Goal: Information Seeking & Learning: Check status

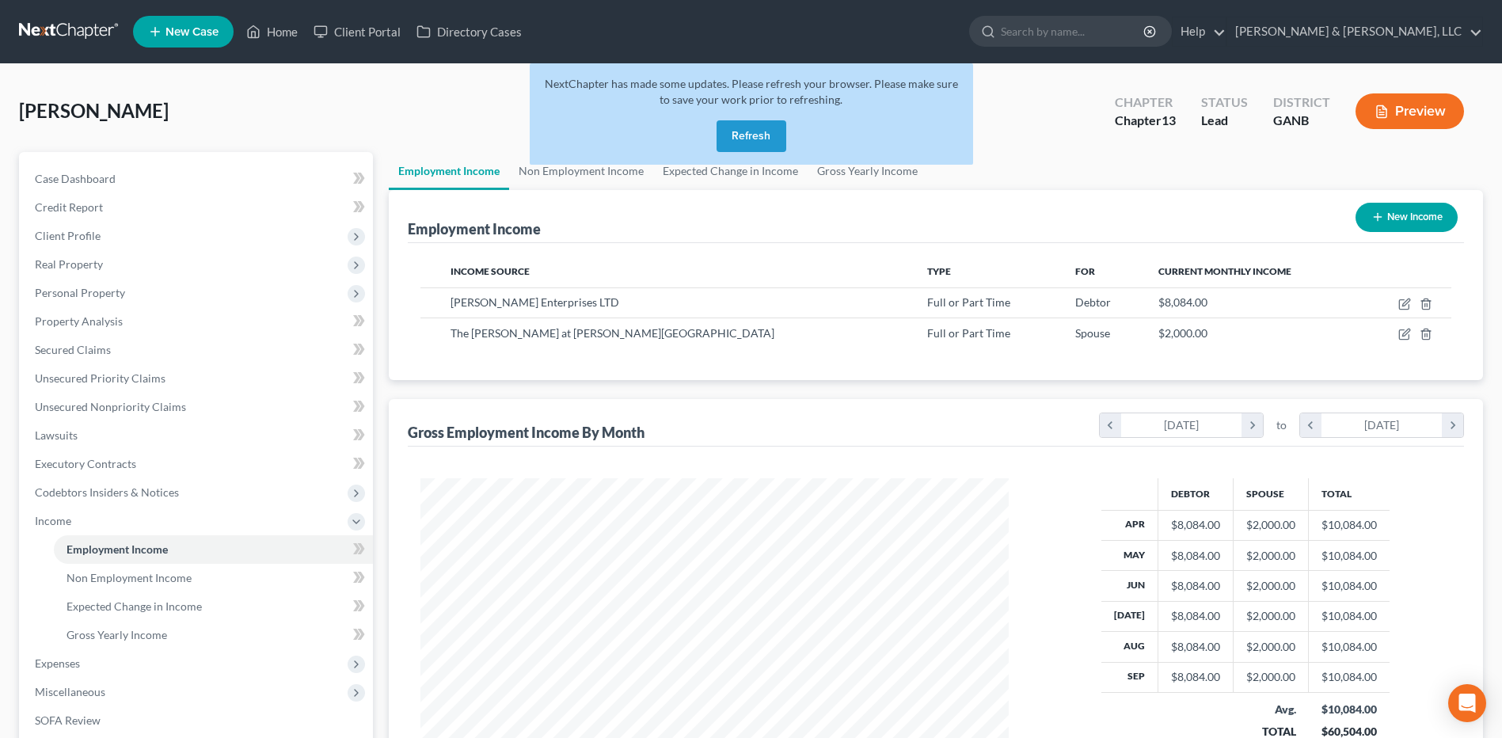
scroll to position [294, 619]
click at [762, 133] on button "Refresh" at bounding box center [751, 136] width 70 height 32
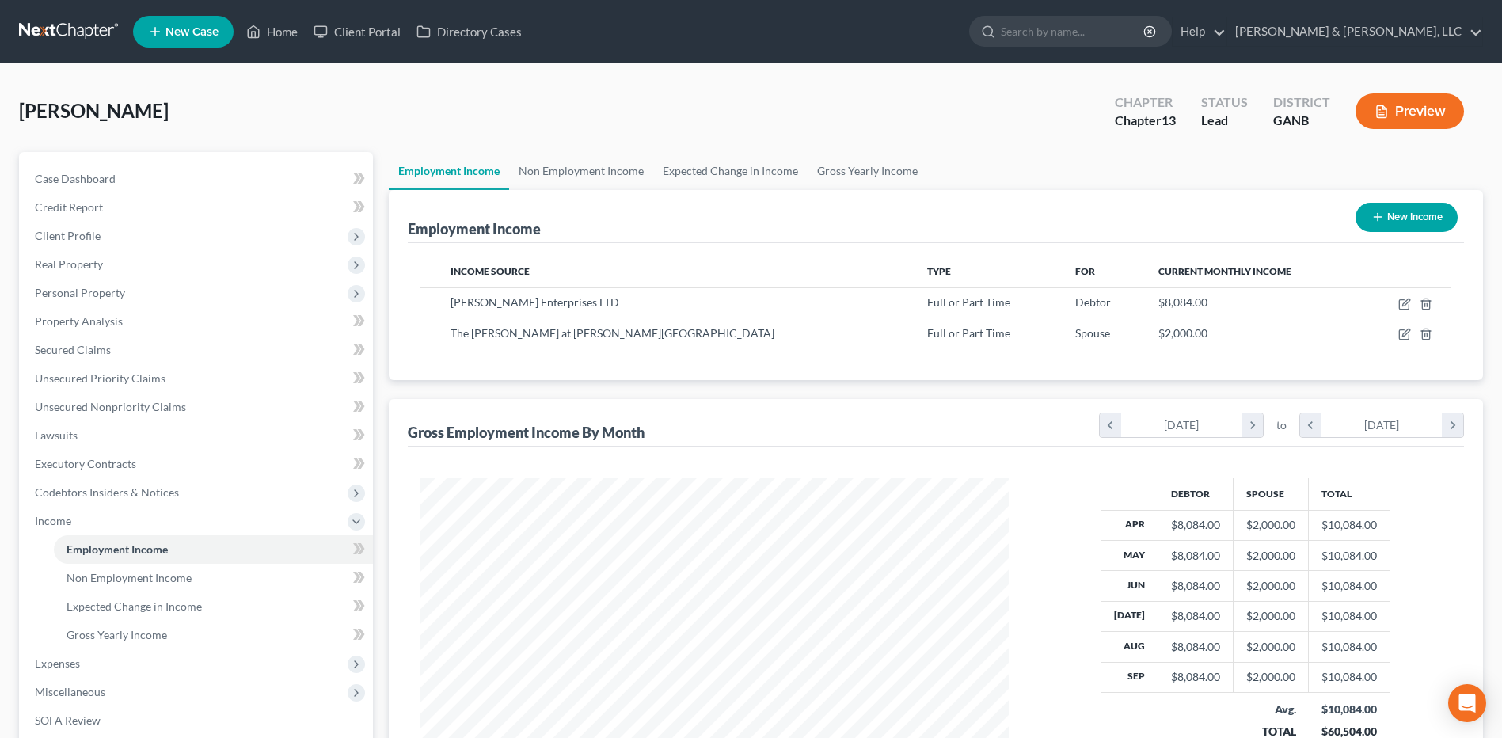
scroll to position [294, 619]
click at [276, 36] on link "Home" at bounding box center [271, 31] width 67 height 28
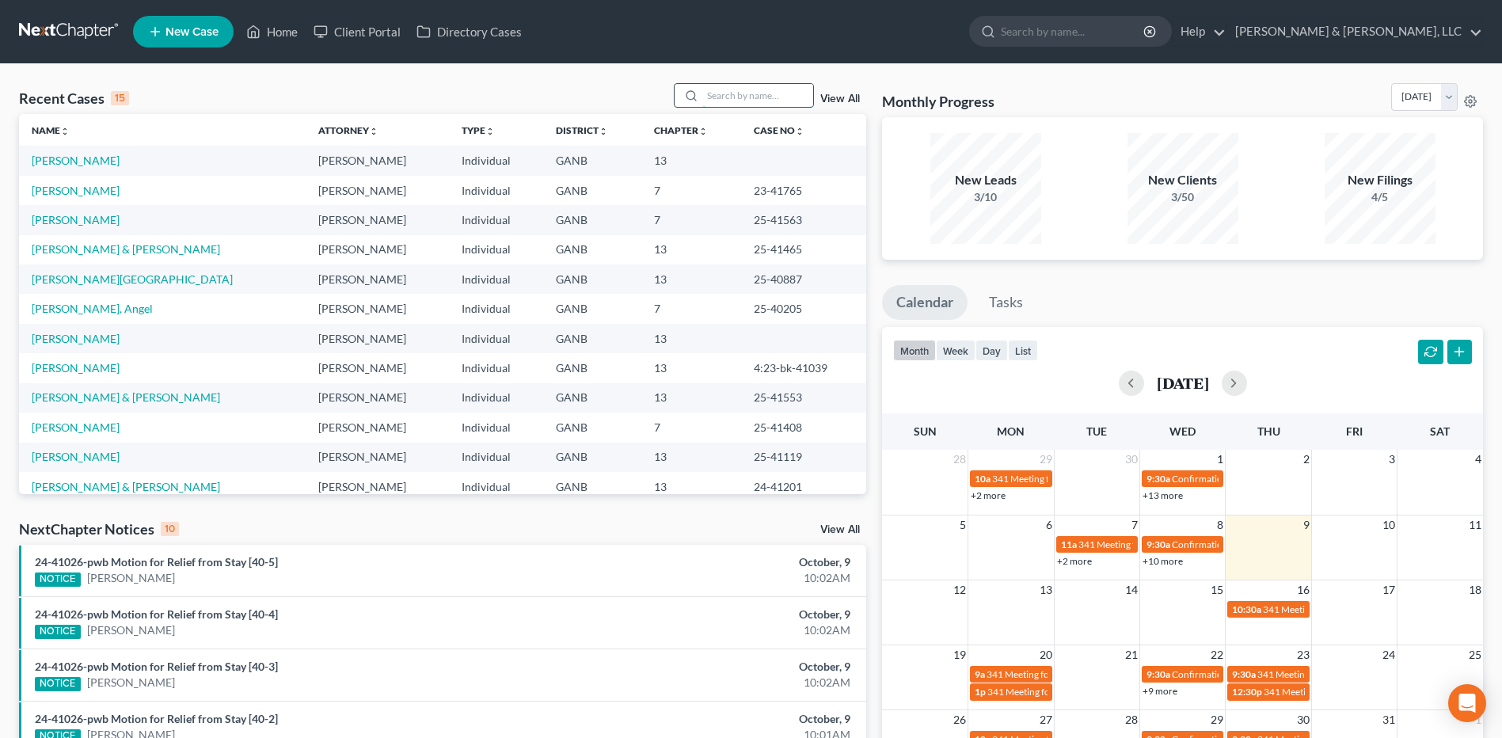
click at [782, 93] on input "search" at bounding box center [757, 95] width 111 height 23
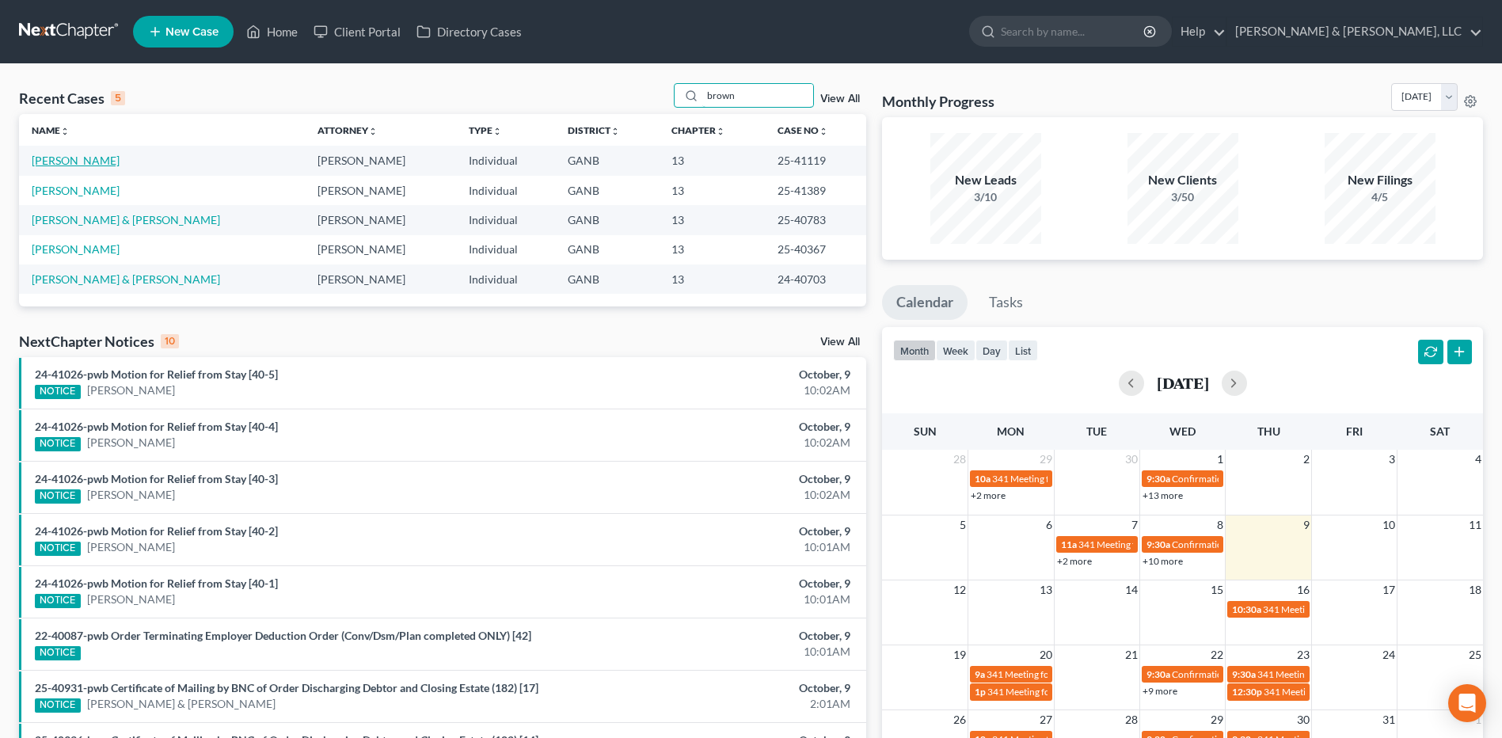
type input "brown"
click at [96, 156] on link "[PERSON_NAME]" at bounding box center [76, 160] width 88 height 13
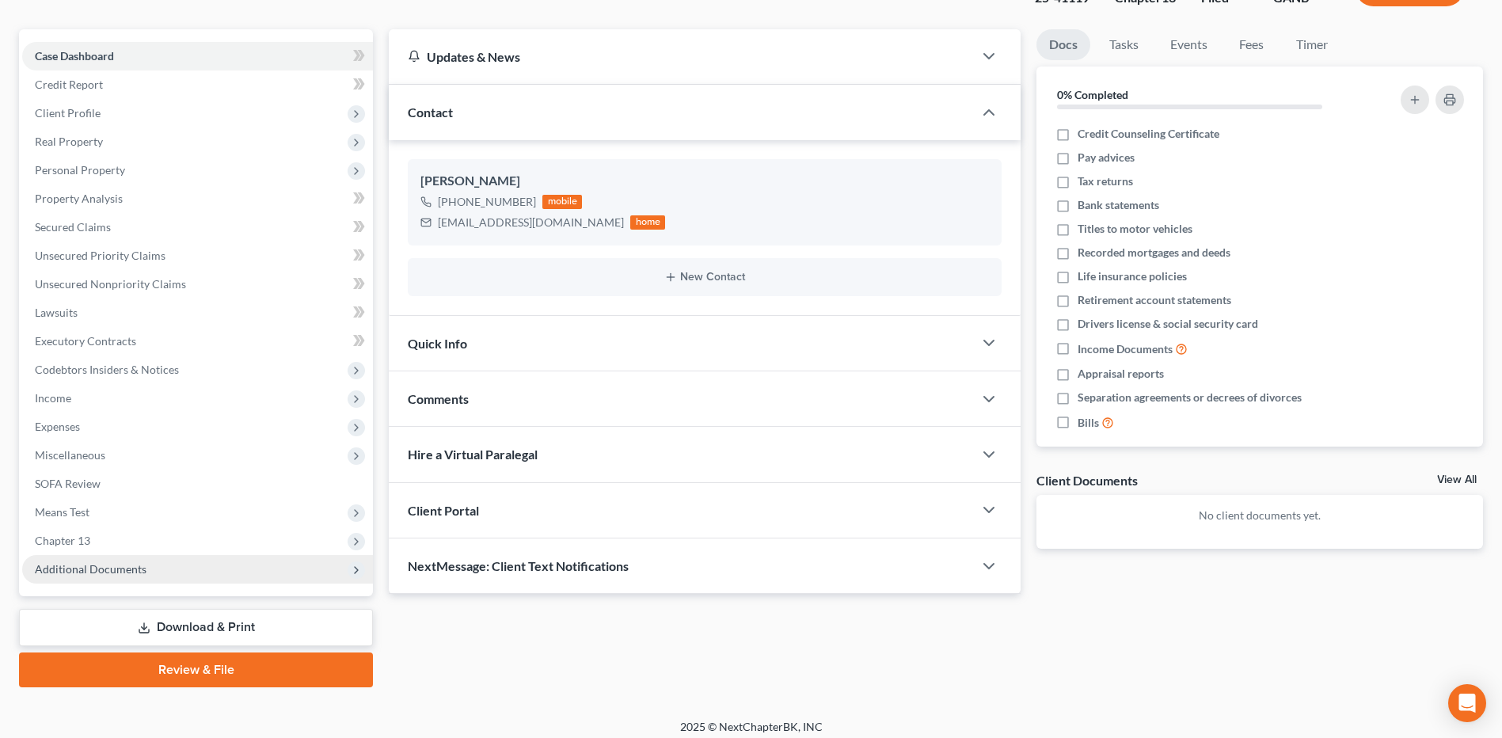
scroll to position [132, 0]
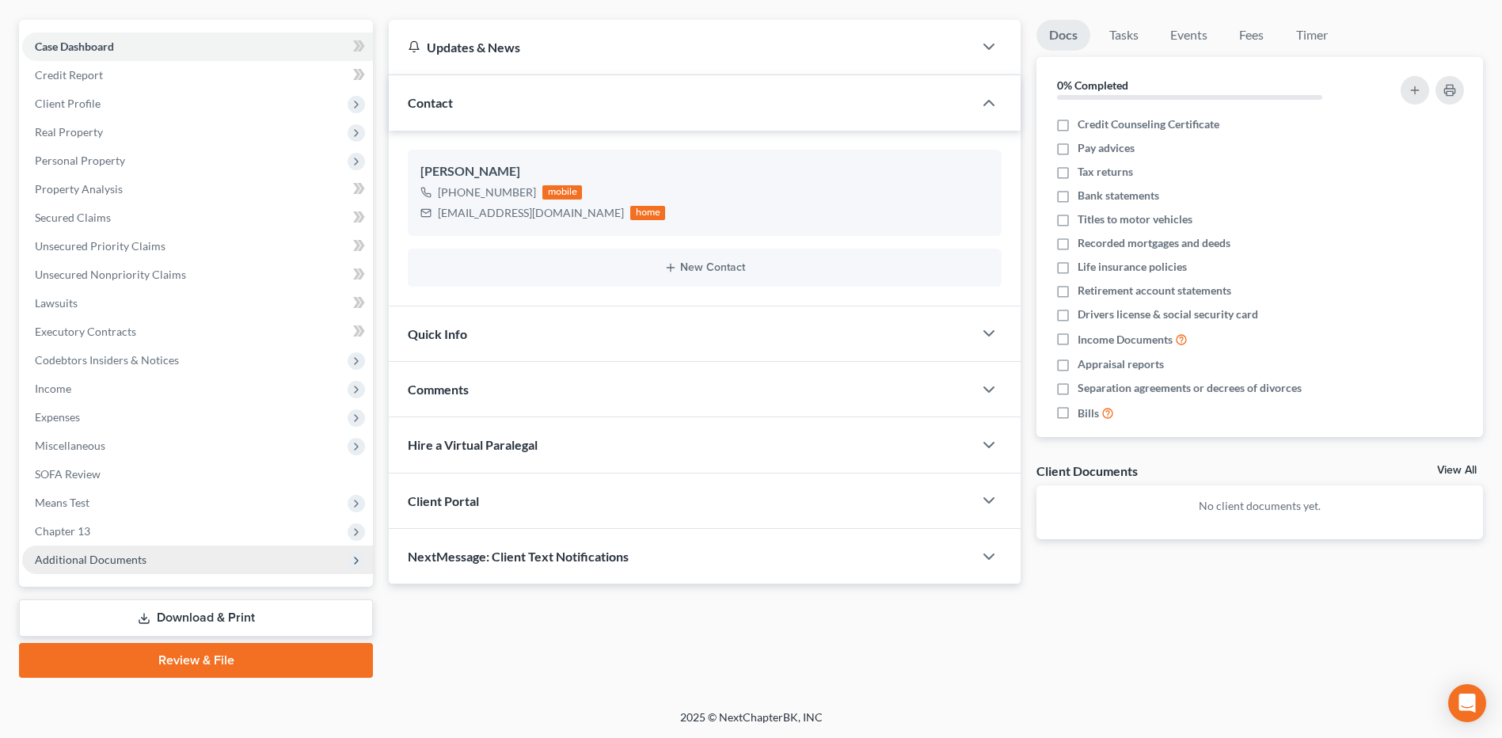
click at [147, 566] on span "Additional Documents" at bounding box center [197, 559] width 351 height 28
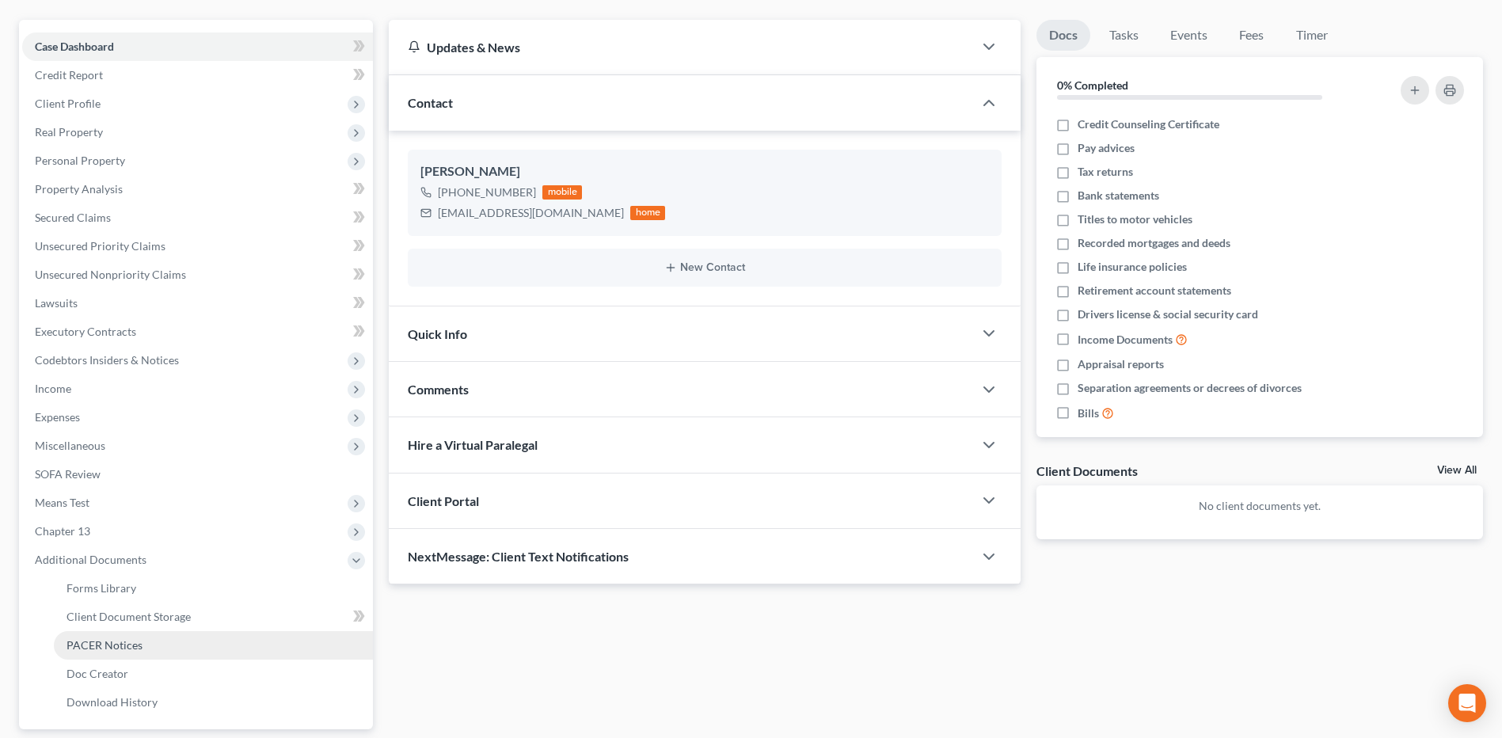
click at [127, 634] on link "PACER Notices" at bounding box center [213, 645] width 319 height 28
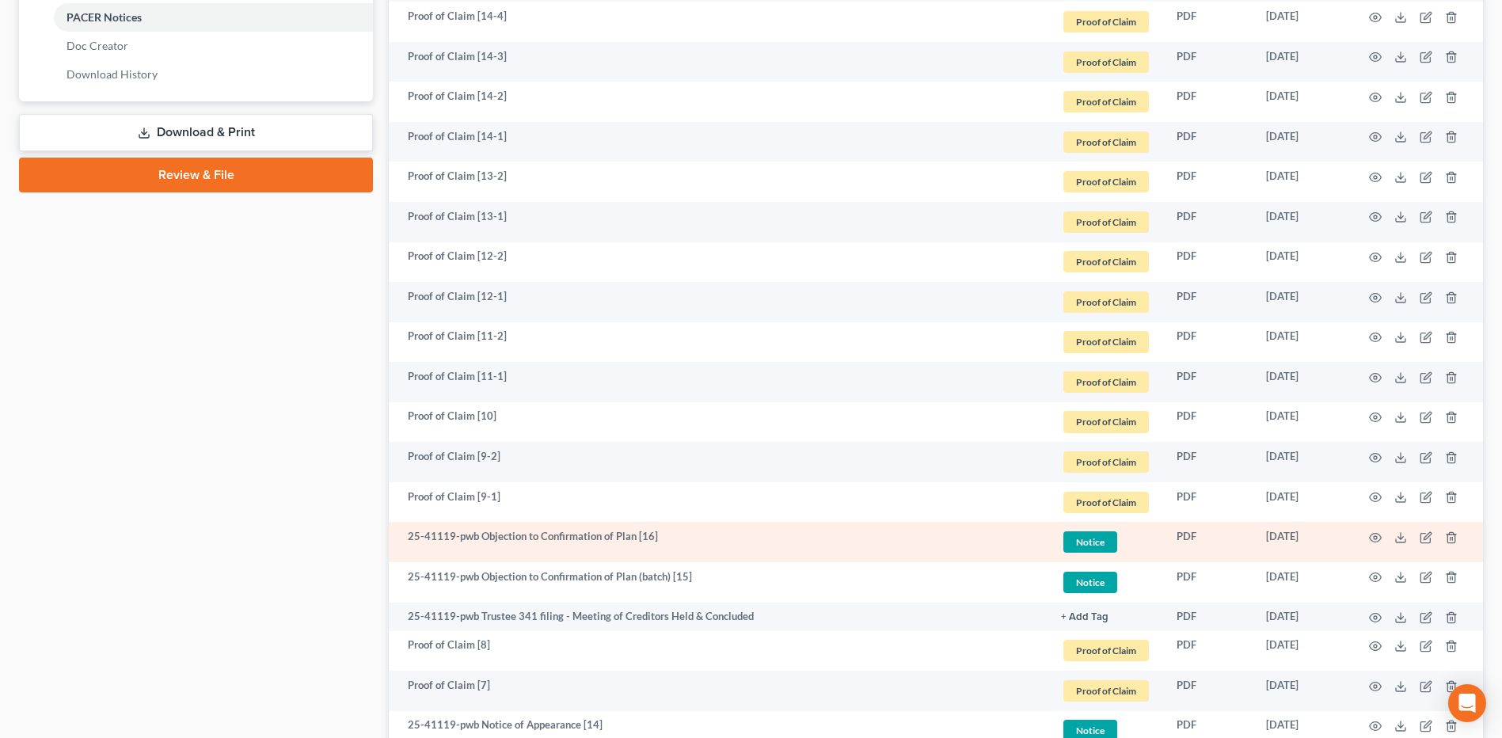
scroll to position [792, 0]
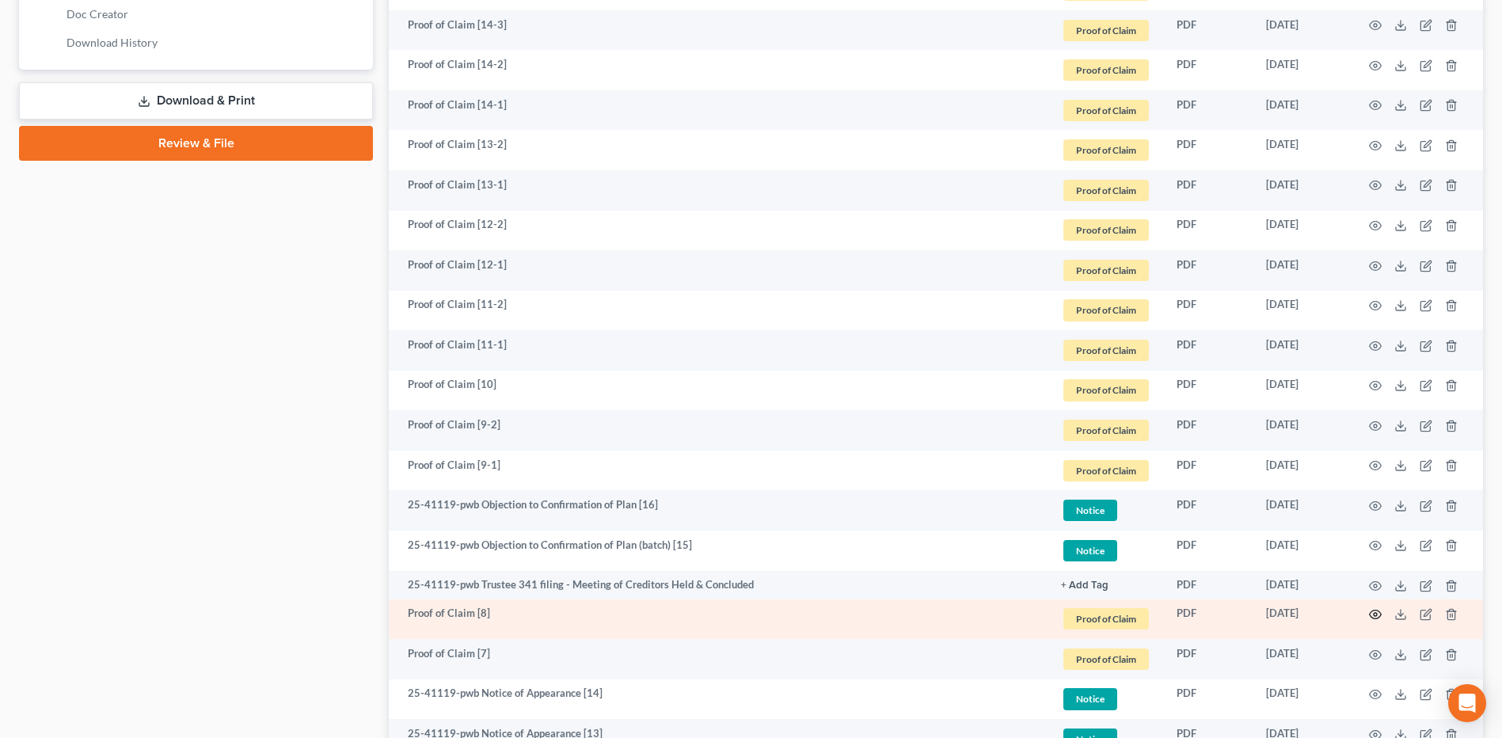
click at [1369, 612] on icon "button" at bounding box center [1375, 614] width 13 height 13
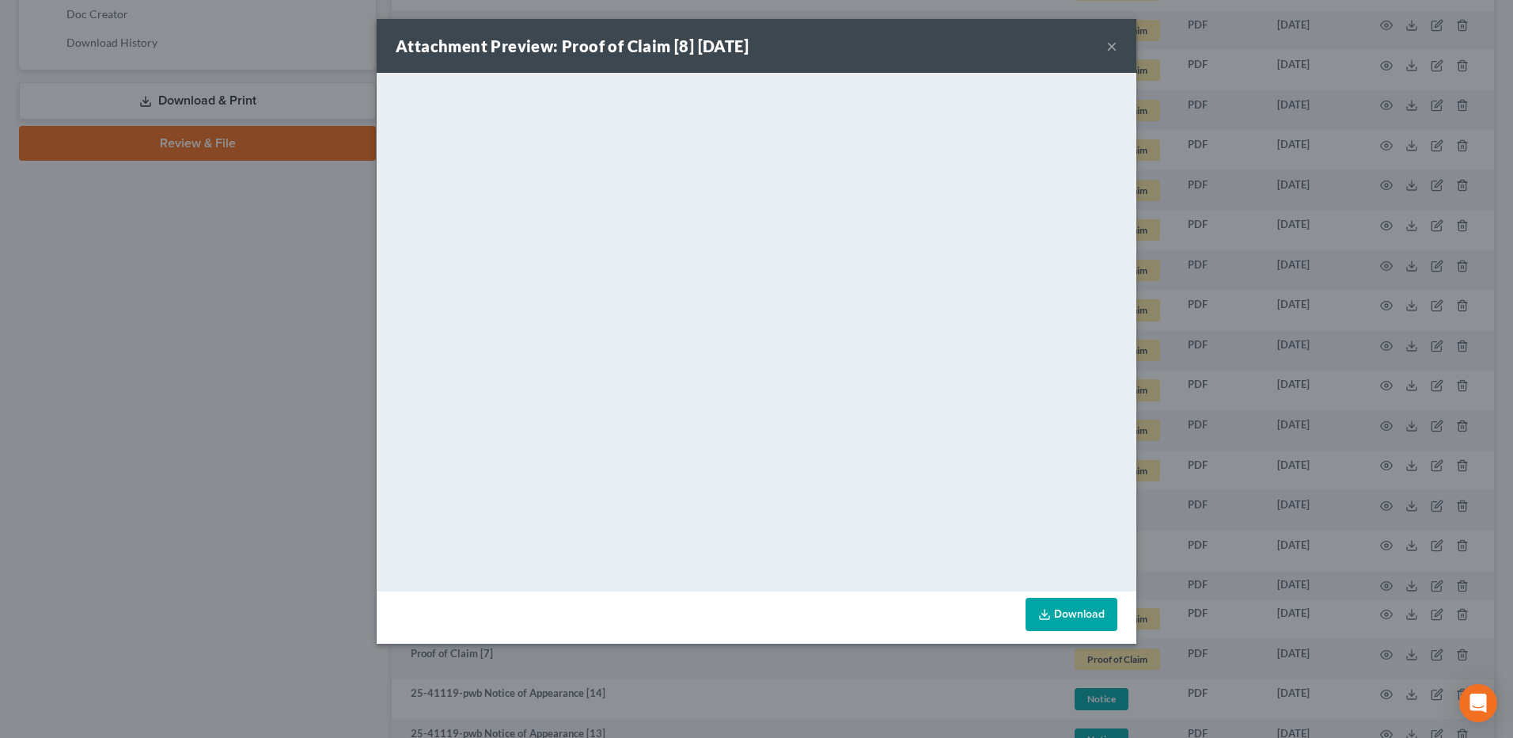
click at [1114, 51] on button "×" at bounding box center [1112, 45] width 11 height 19
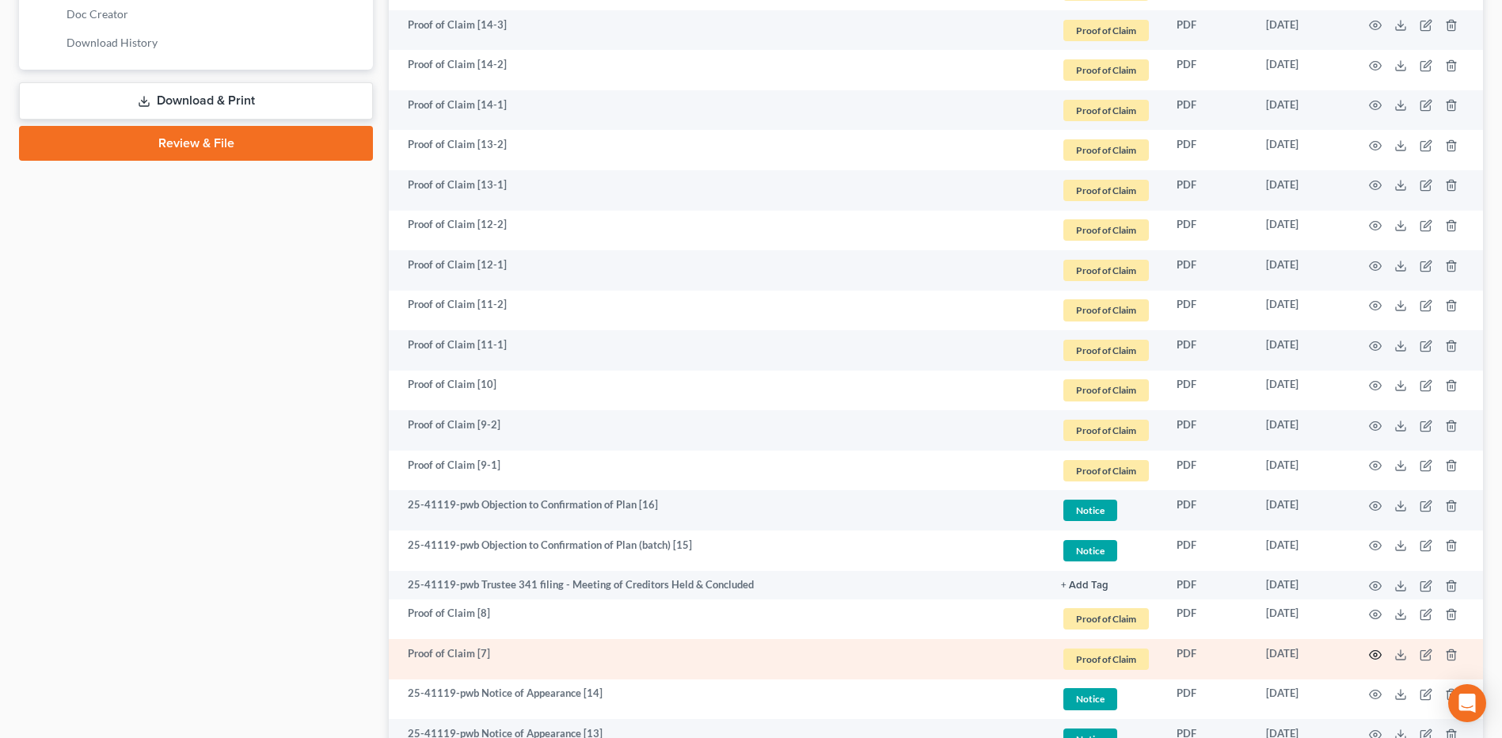
click at [1371, 653] on icon "button" at bounding box center [1375, 654] width 13 height 13
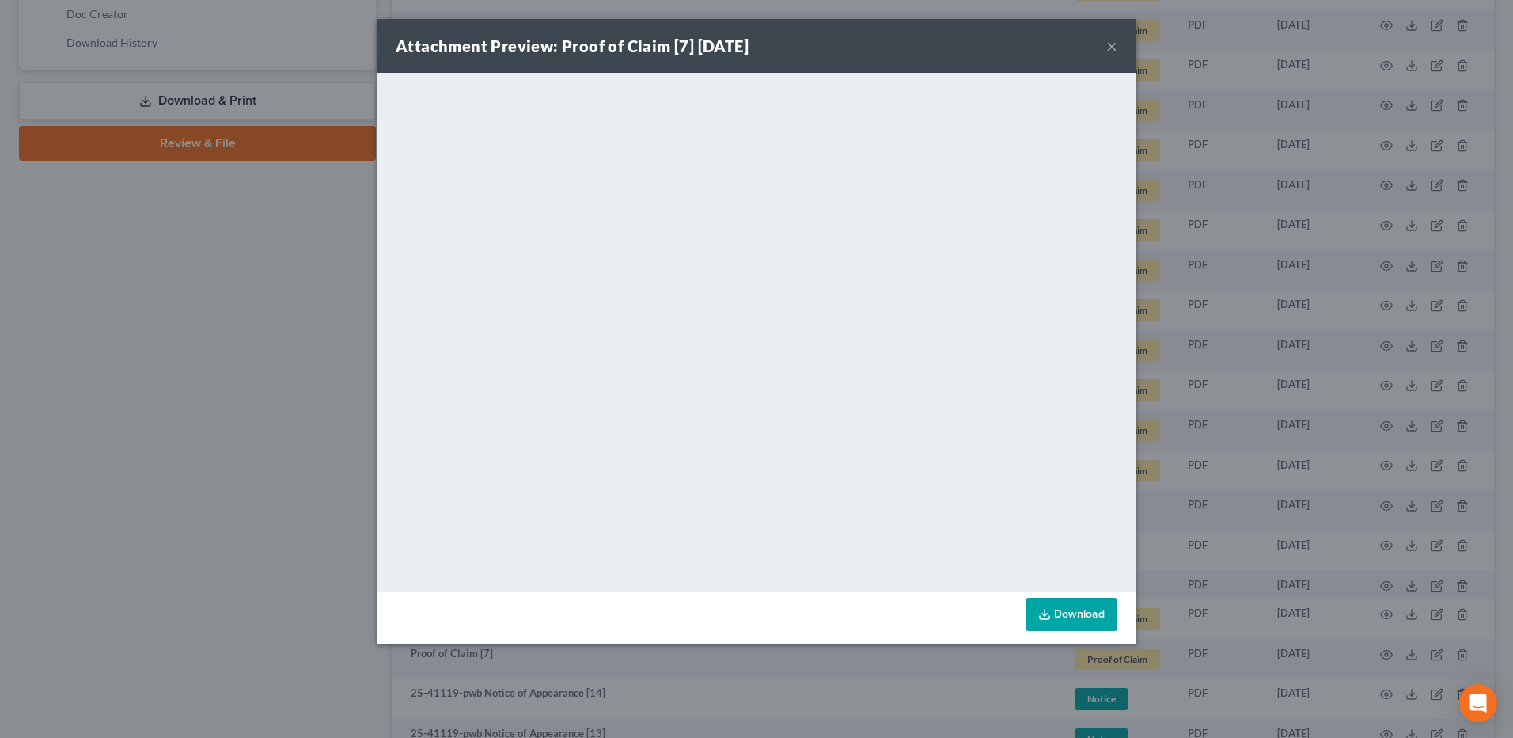
click at [1117, 49] on button "×" at bounding box center [1112, 45] width 11 height 19
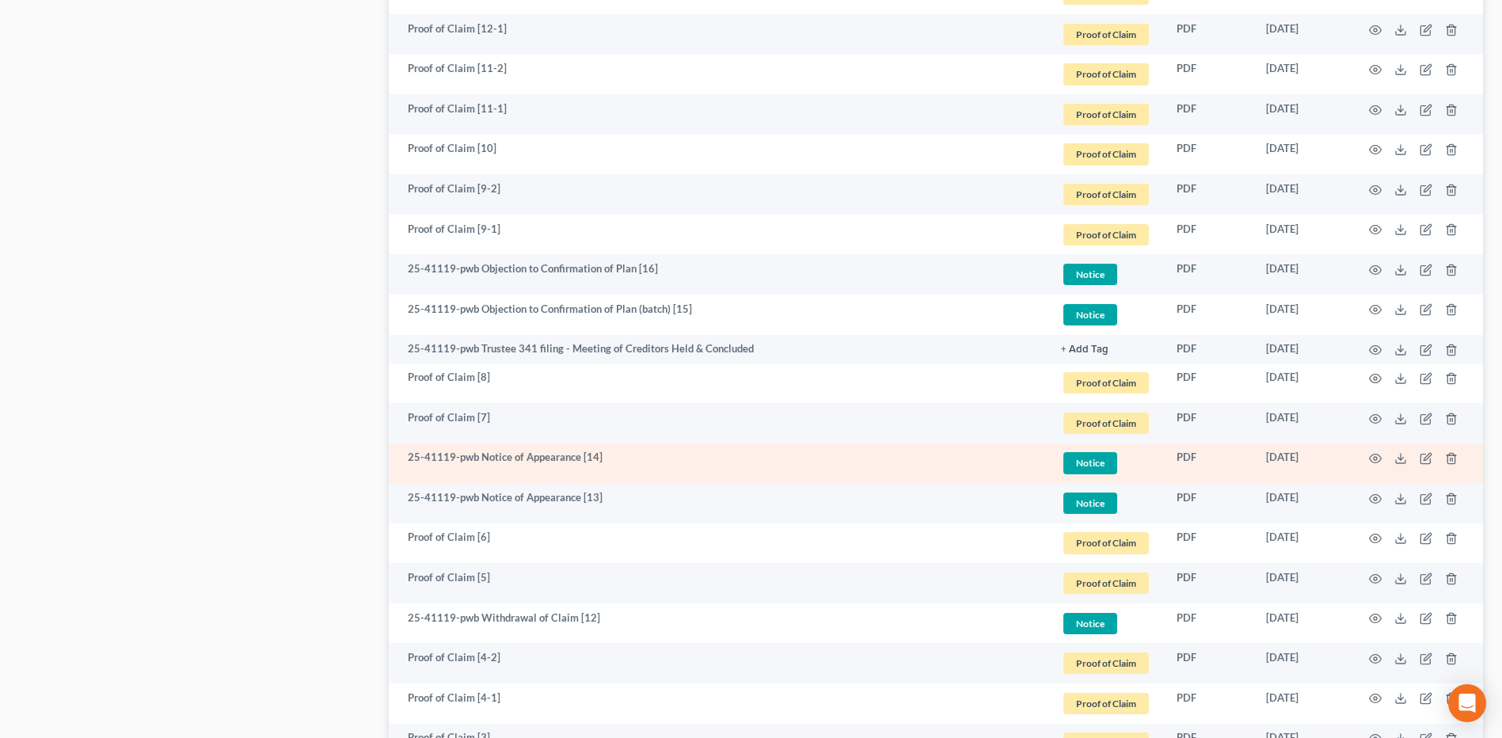
scroll to position [1029, 0]
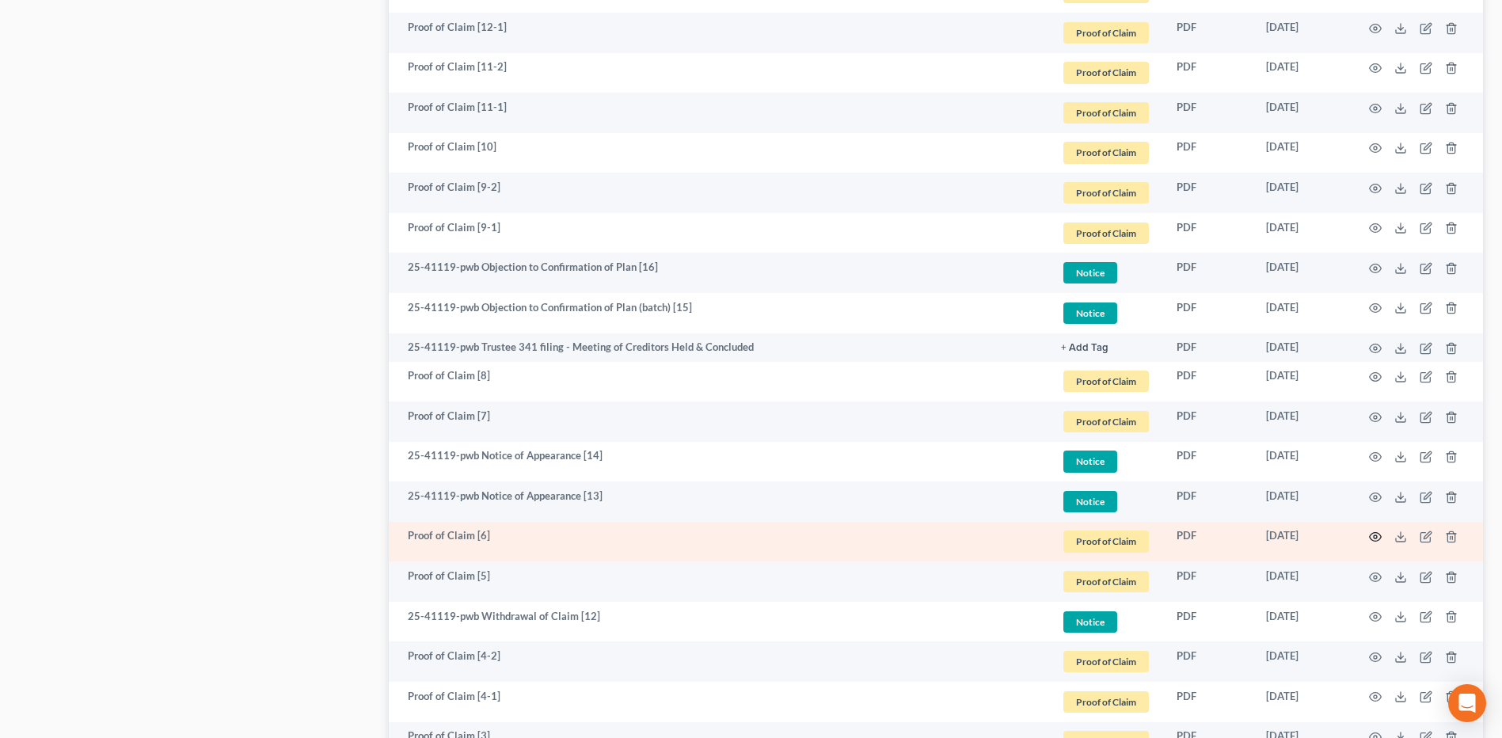
click at [1379, 535] on icon "button" at bounding box center [1375, 536] width 13 height 13
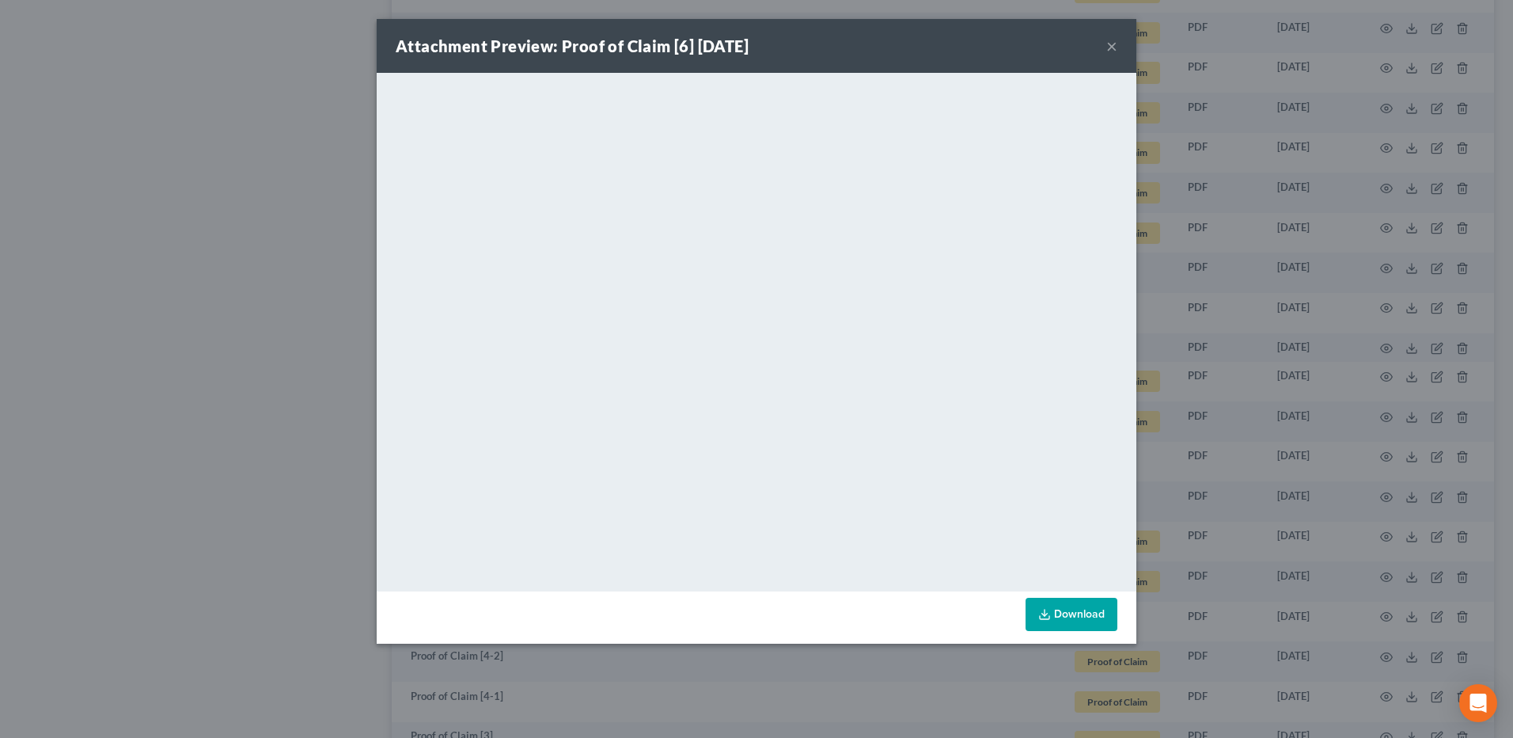
click at [1112, 50] on button "×" at bounding box center [1112, 45] width 11 height 19
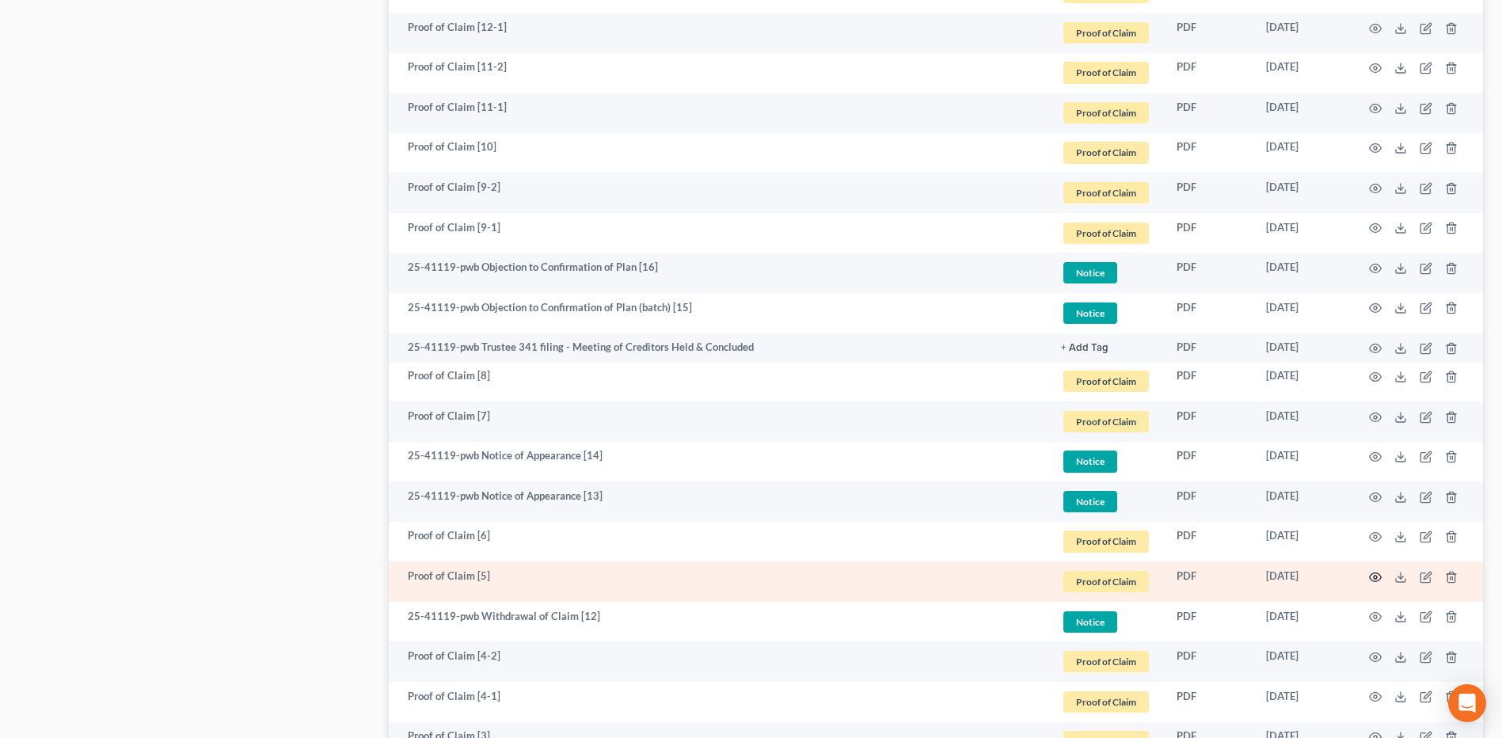
click at [1376, 579] on icon "button" at bounding box center [1375, 577] width 13 height 13
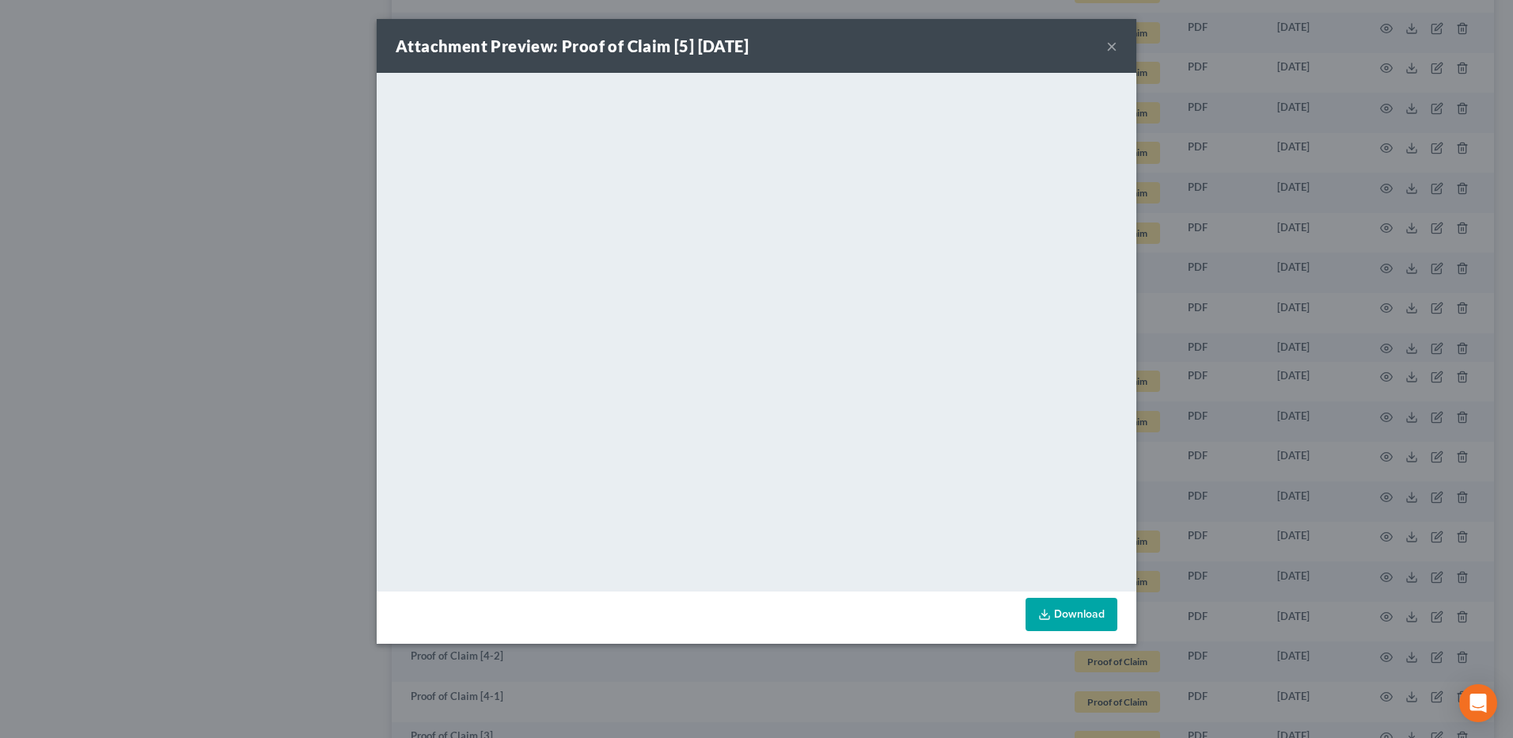
click at [1111, 49] on button "×" at bounding box center [1112, 45] width 11 height 19
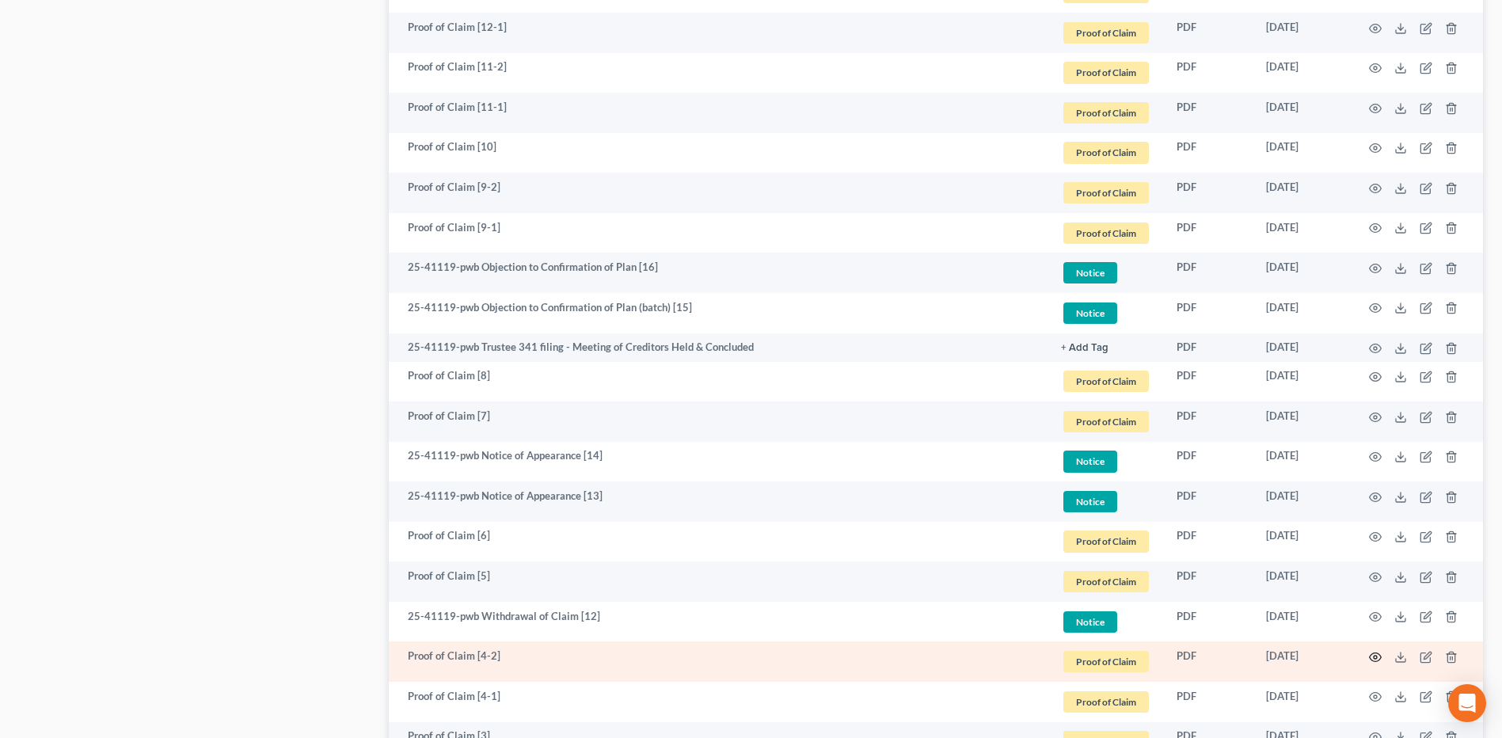
click at [1376, 657] on icon "button" at bounding box center [1375, 657] width 13 height 13
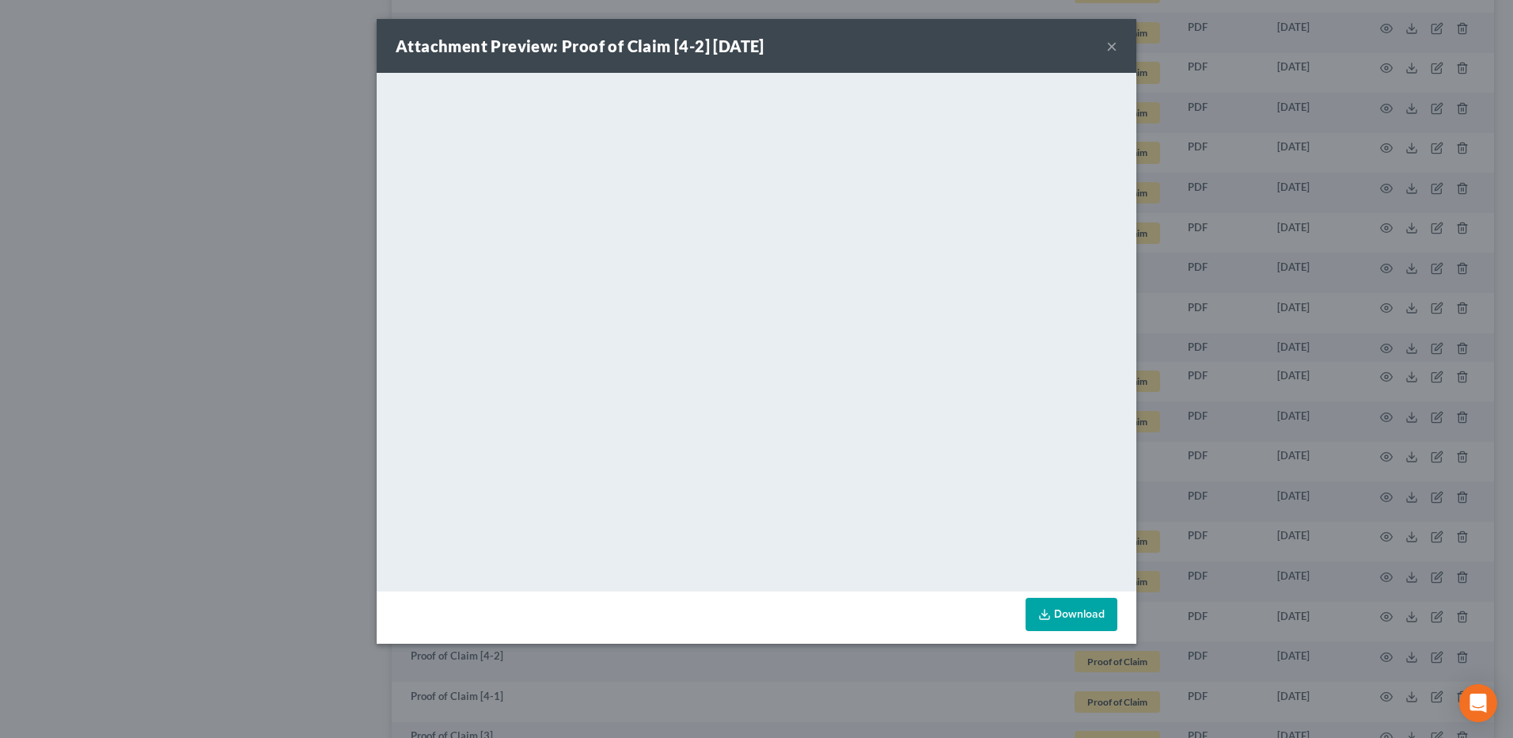
click at [1111, 47] on button "×" at bounding box center [1112, 45] width 11 height 19
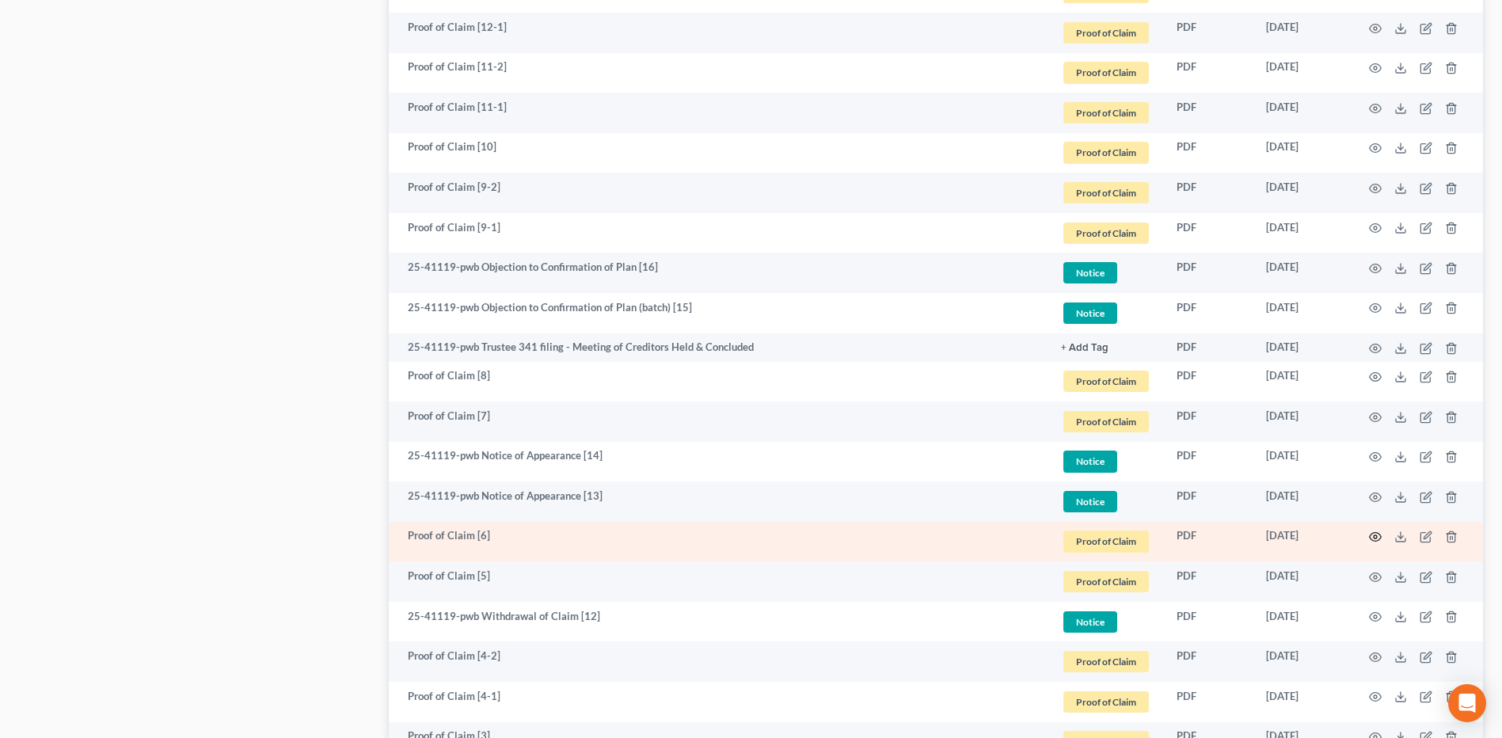
click at [1371, 534] on icon "button" at bounding box center [1375, 536] width 13 height 13
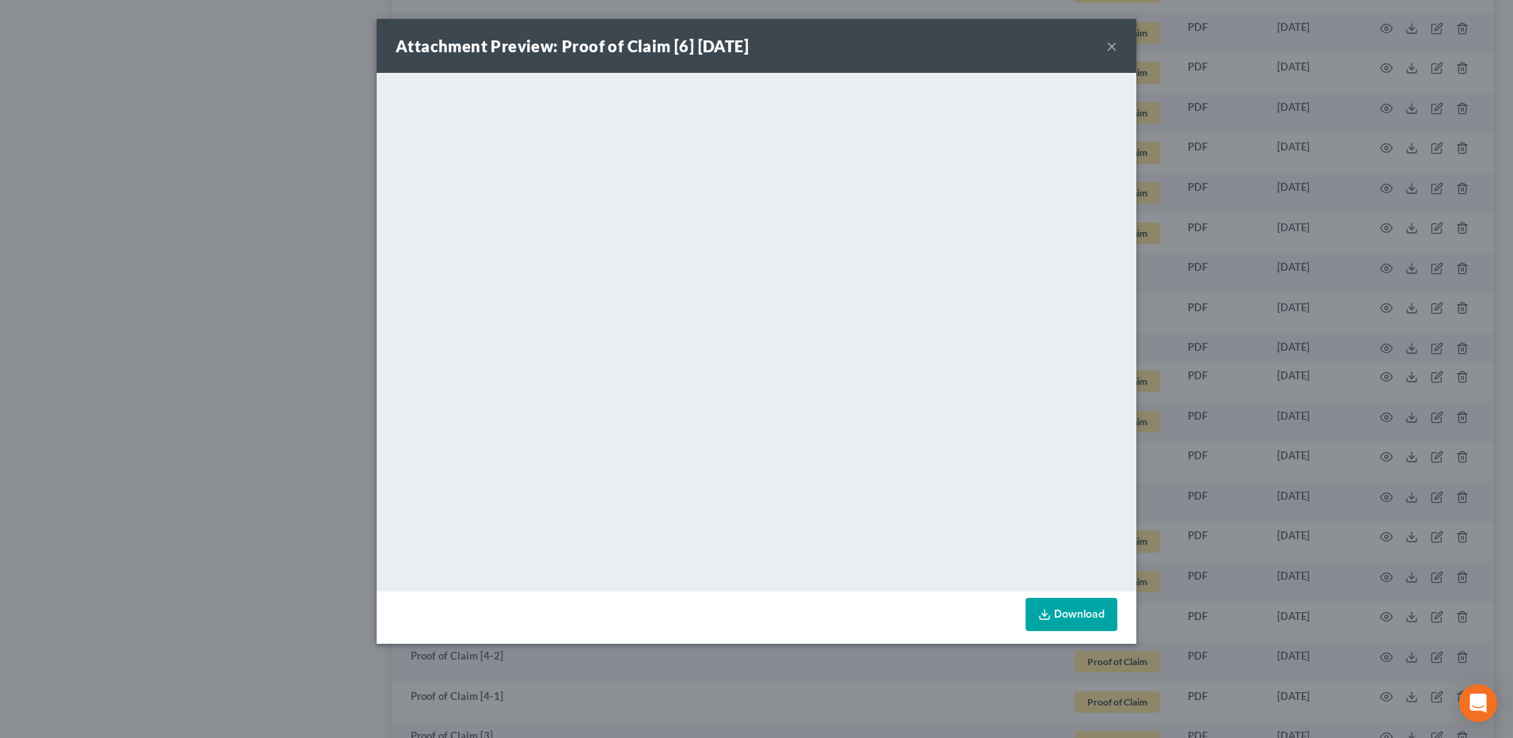
click at [1111, 47] on button "×" at bounding box center [1112, 45] width 11 height 19
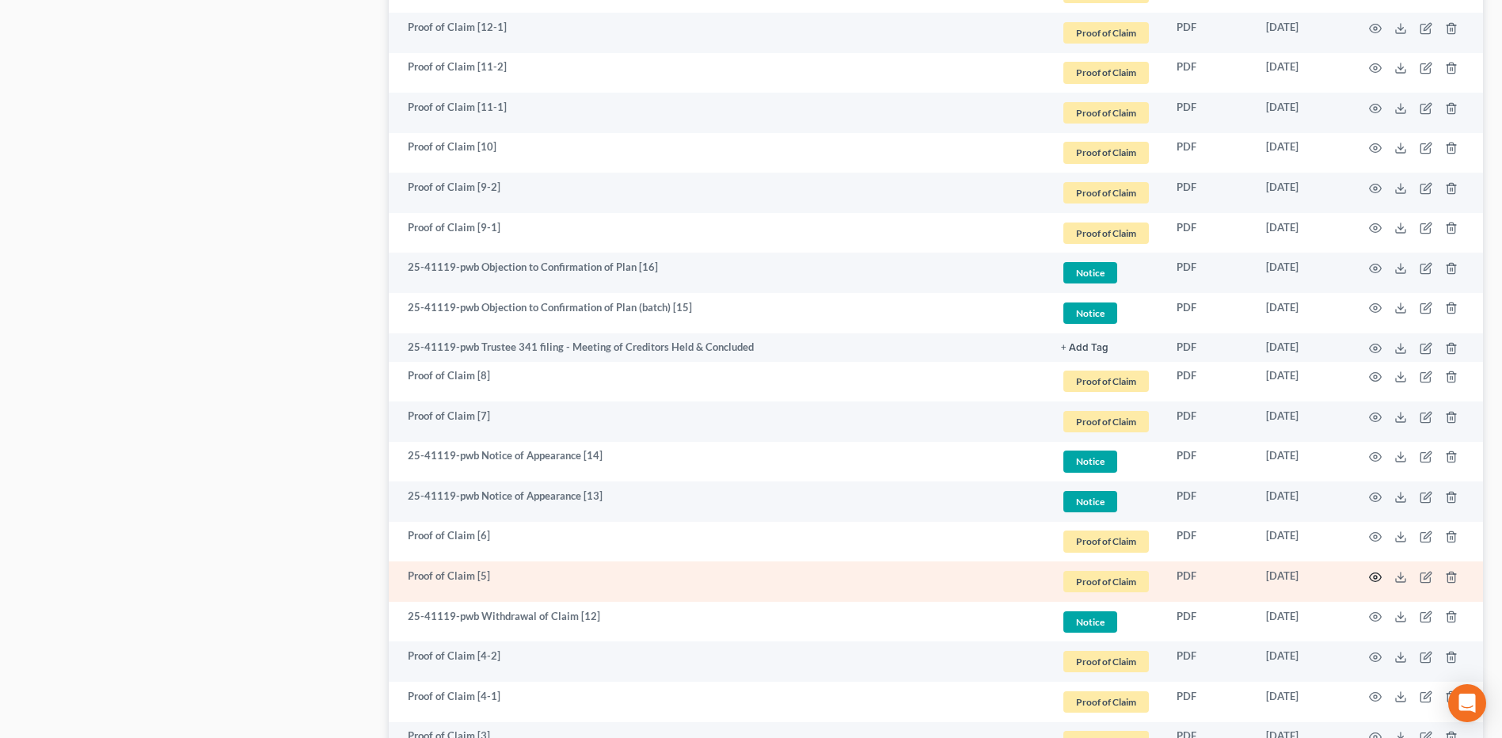
click at [1373, 576] on circle "button" at bounding box center [1374, 576] width 3 height 3
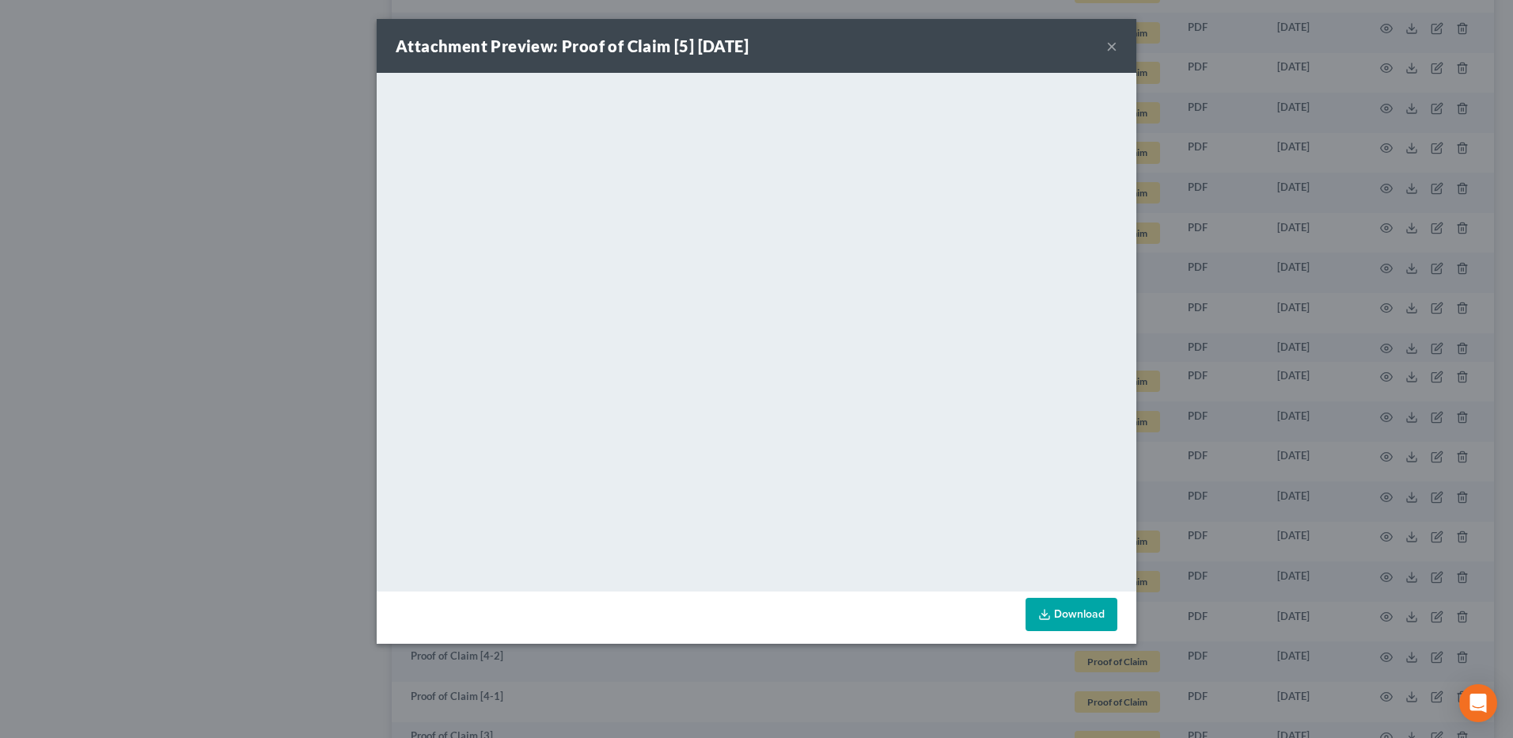
click at [1107, 51] on button "×" at bounding box center [1112, 45] width 11 height 19
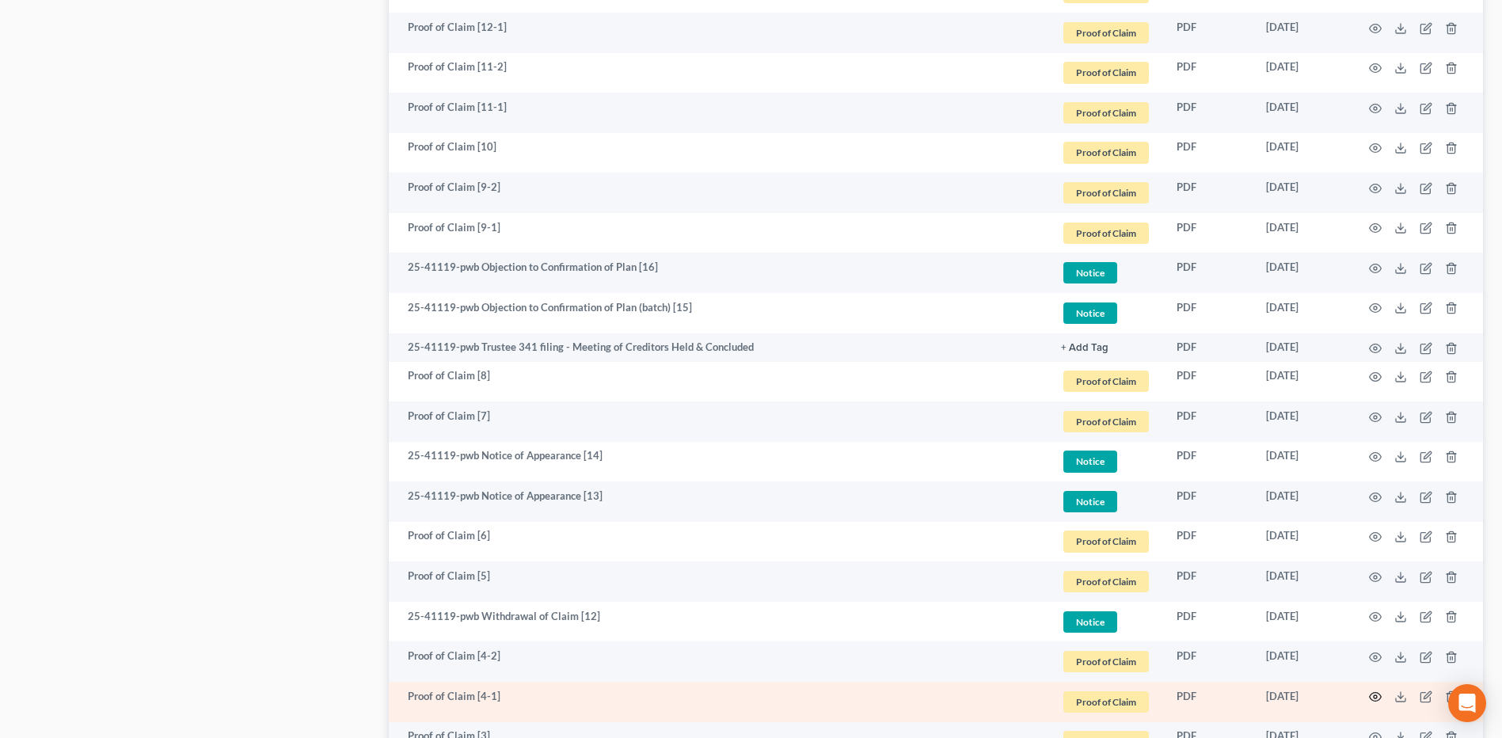
click at [1377, 691] on icon "button" at bounding box center [1375, 696] width 13 height 13
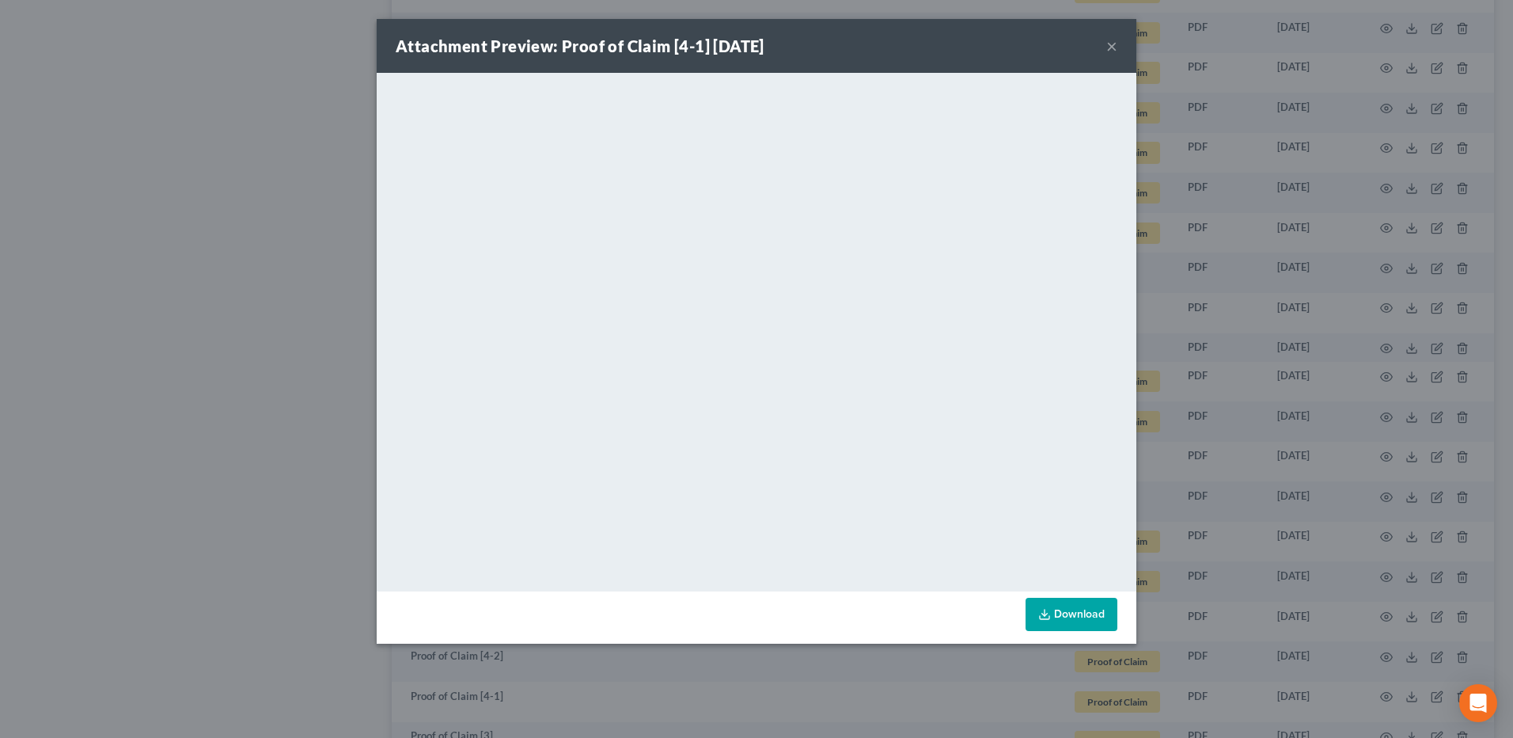
click at [1107, 54] on button "×" at bounding box center [1112, 45] width 11 height 19
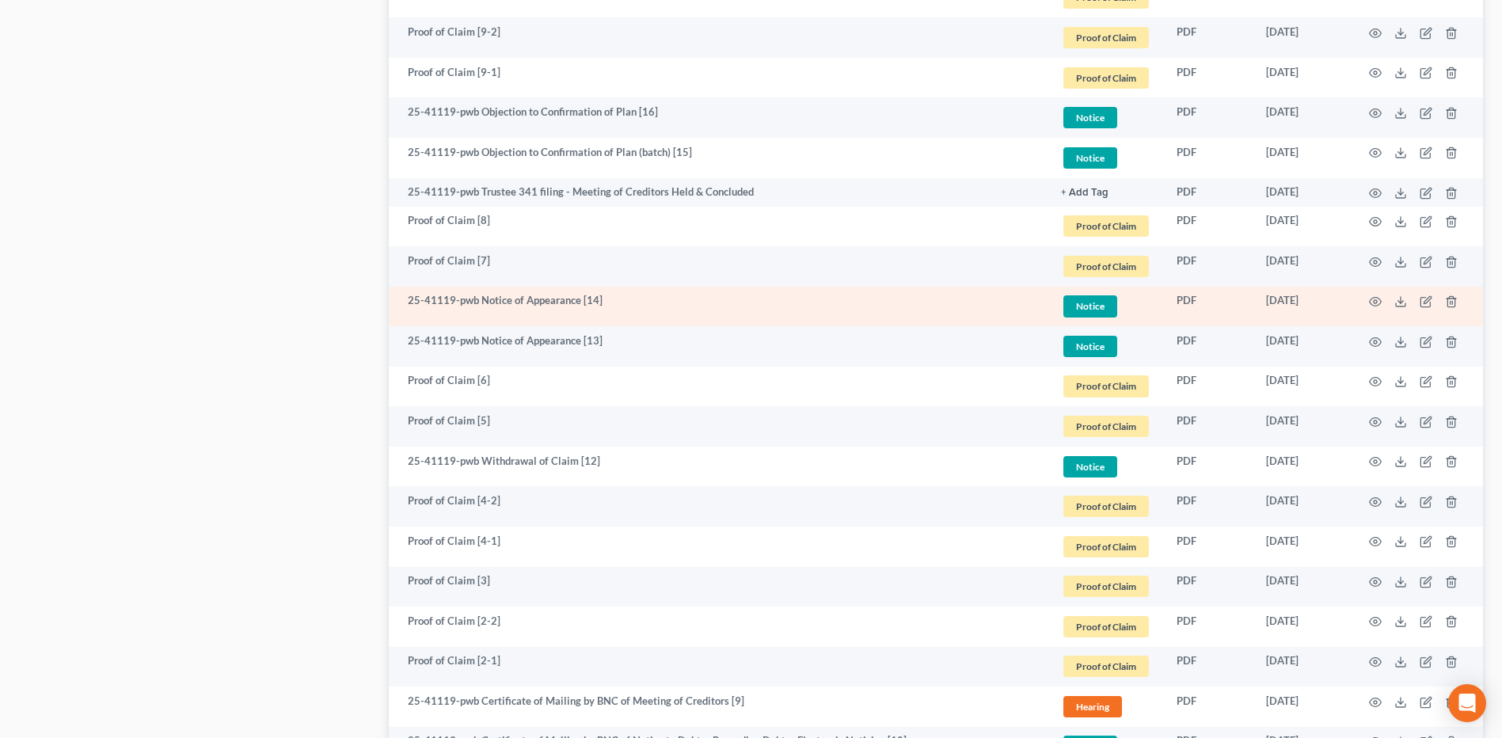
scroll to position [1266, 0]
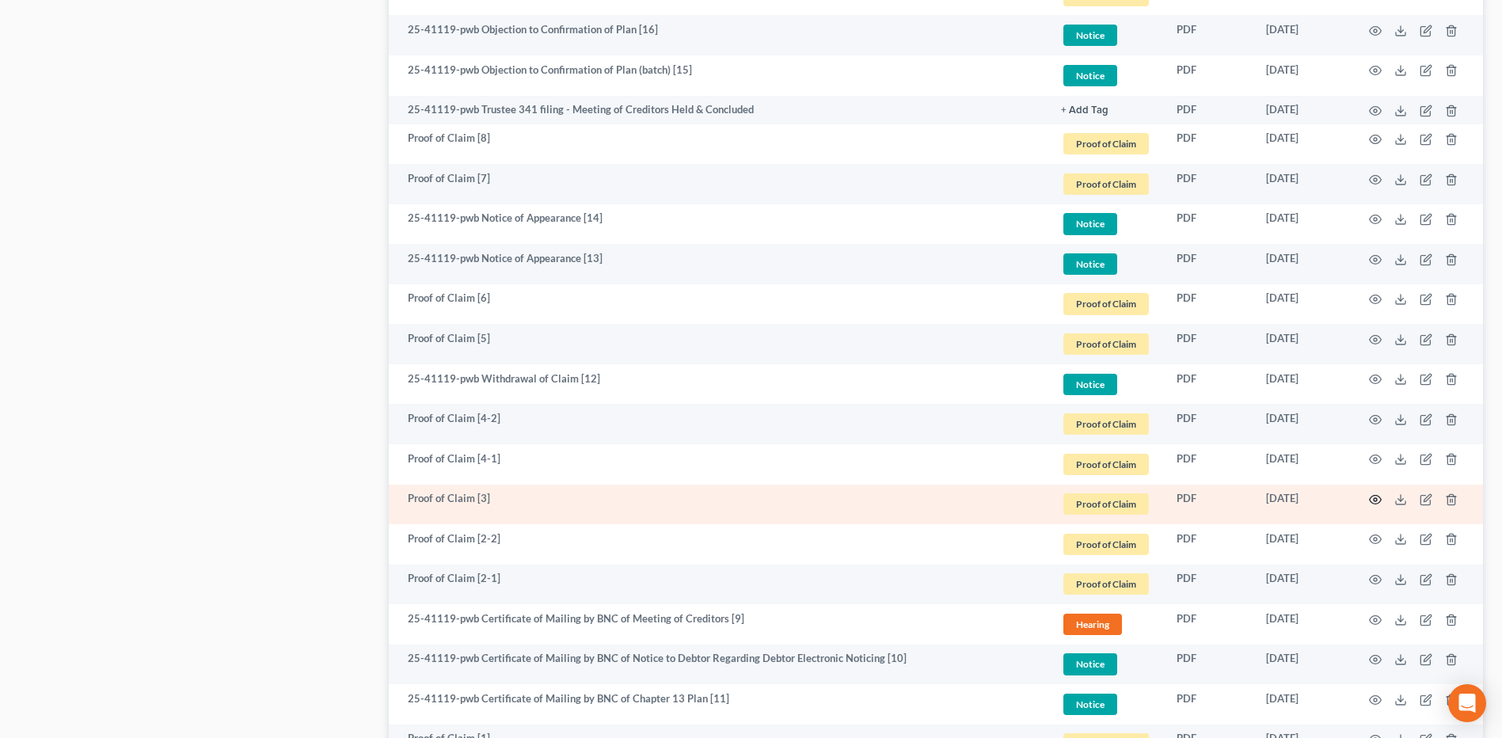
click at [1367, 501] on td at bounding box center [1416, 504] width 133 height 40
click at [1369, 501] on icon "button" at bounding box center [1375, 499] width 13 height 13
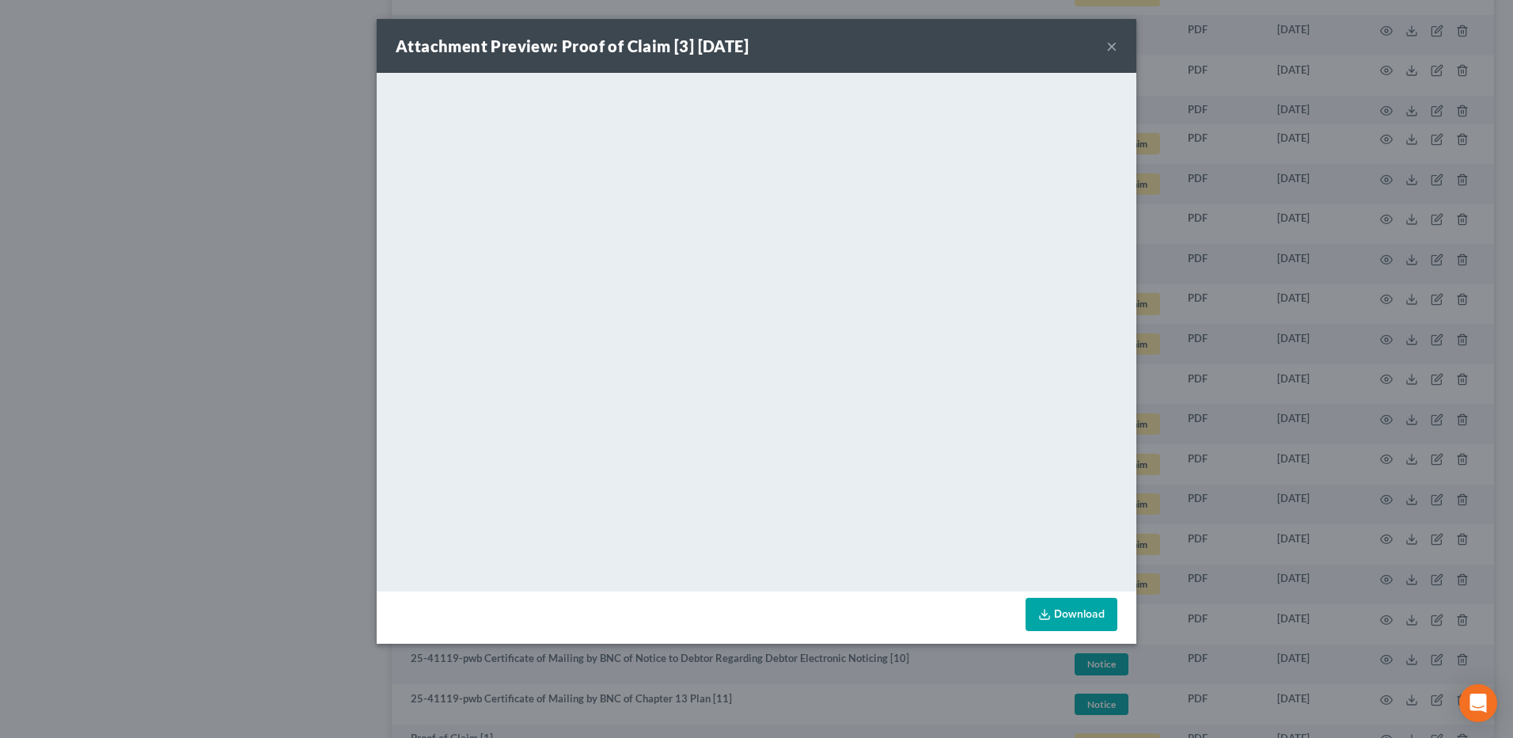
click at [1116, 51] on button "×" at bounding box center [1112, 45] width 11 height 19
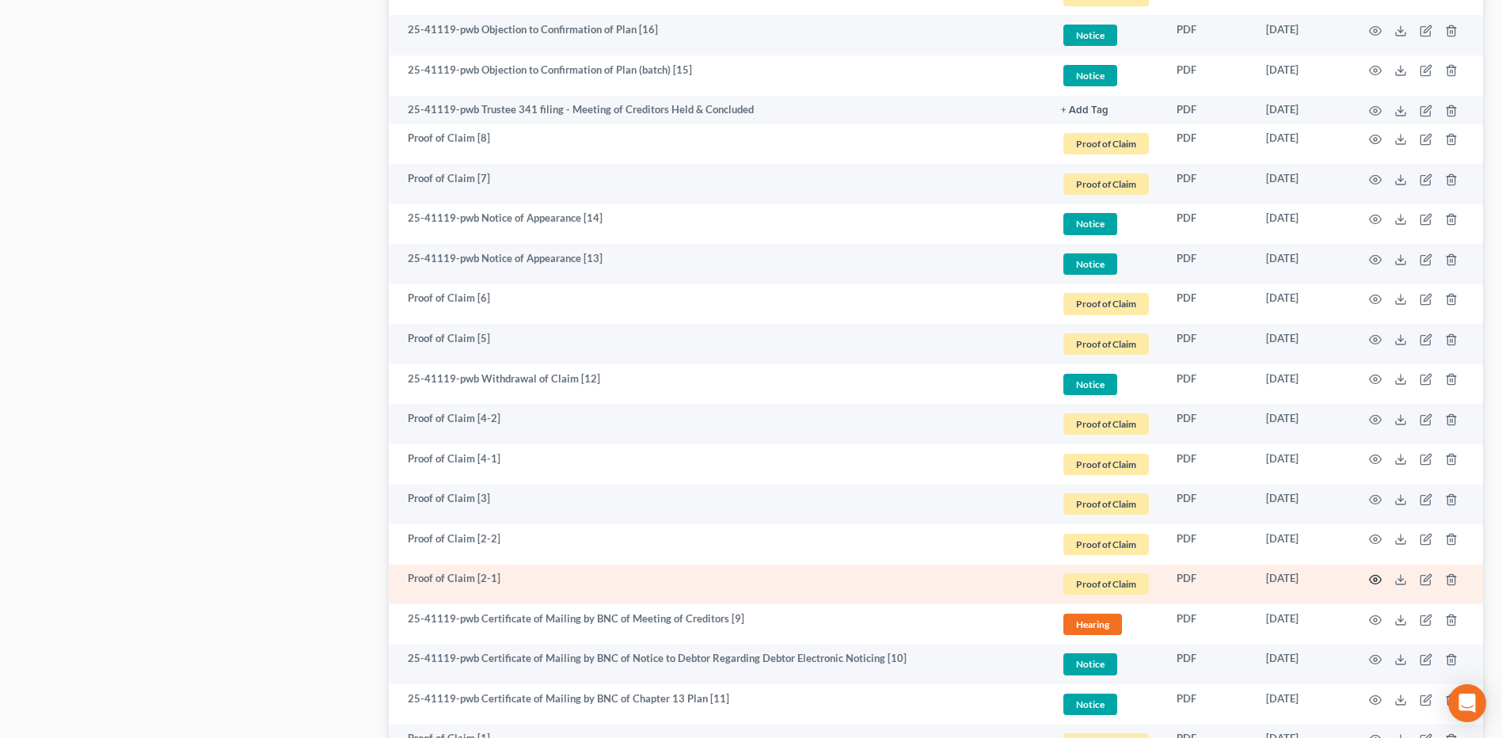
click at [1371, 577] on icon "button" at bounding box center [1375, 579] width 12 height 9
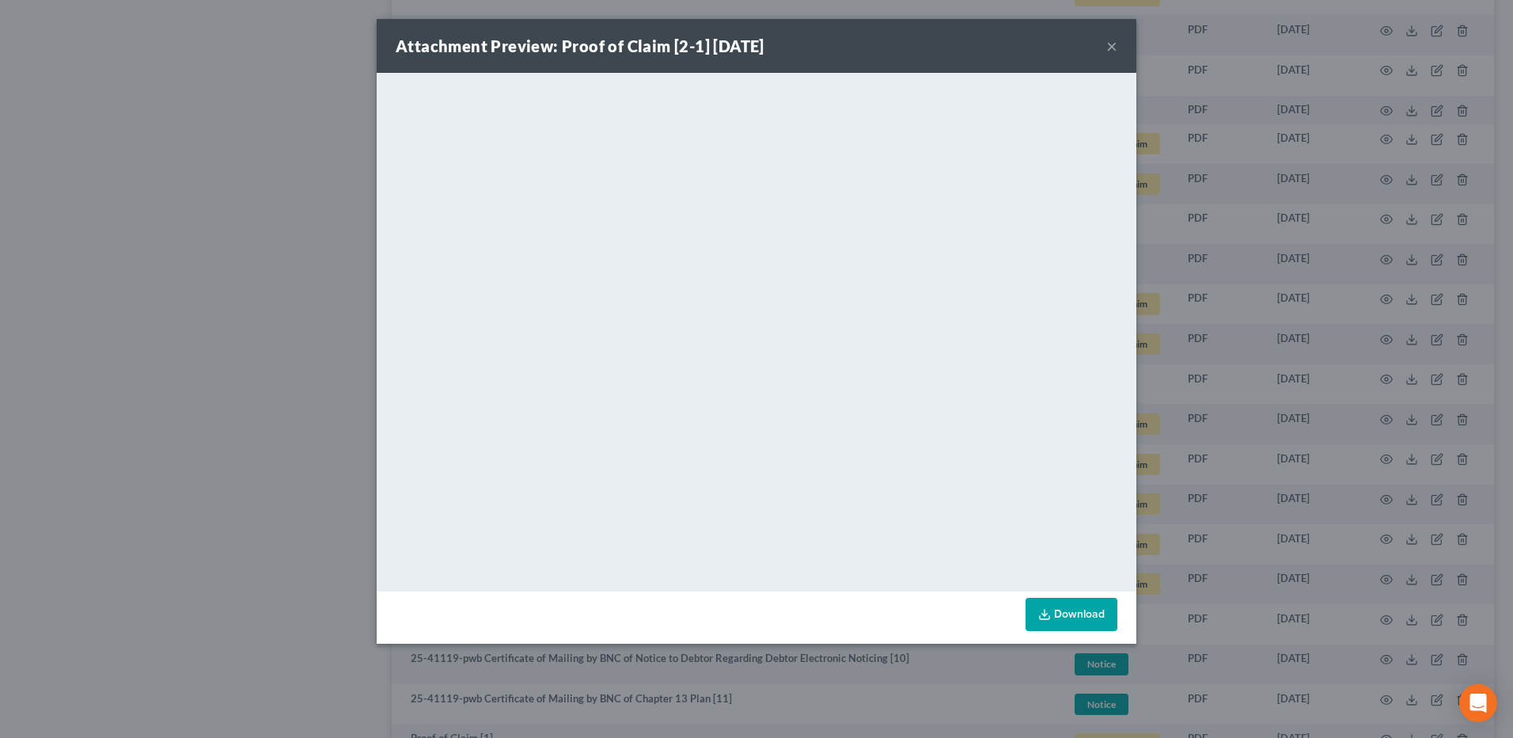
click at [1117, 47] on button "×" at bounding box center [1112, 45] width 11 height 19
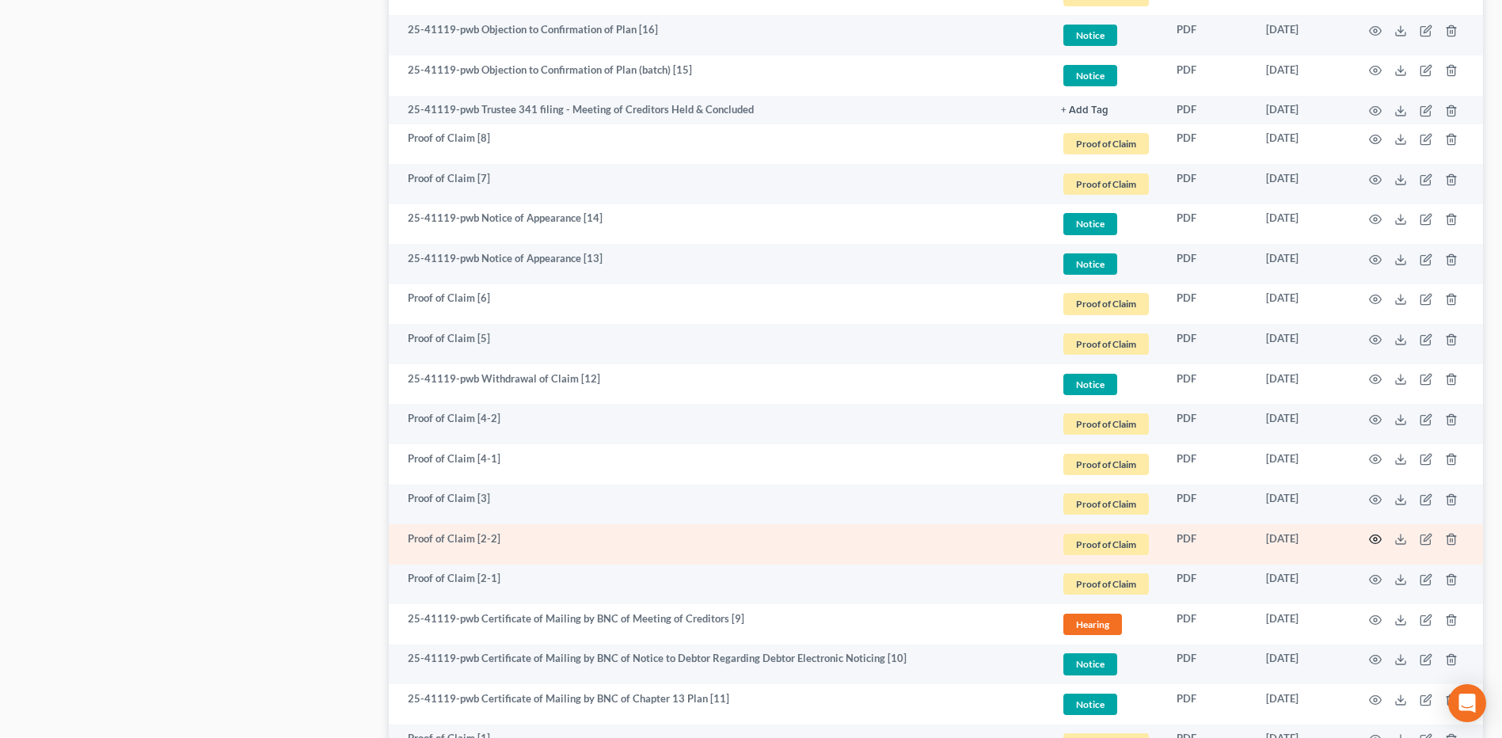
click at [1372, 537] on icon "button" at bounding box center [1375, 539] width 13 height 13
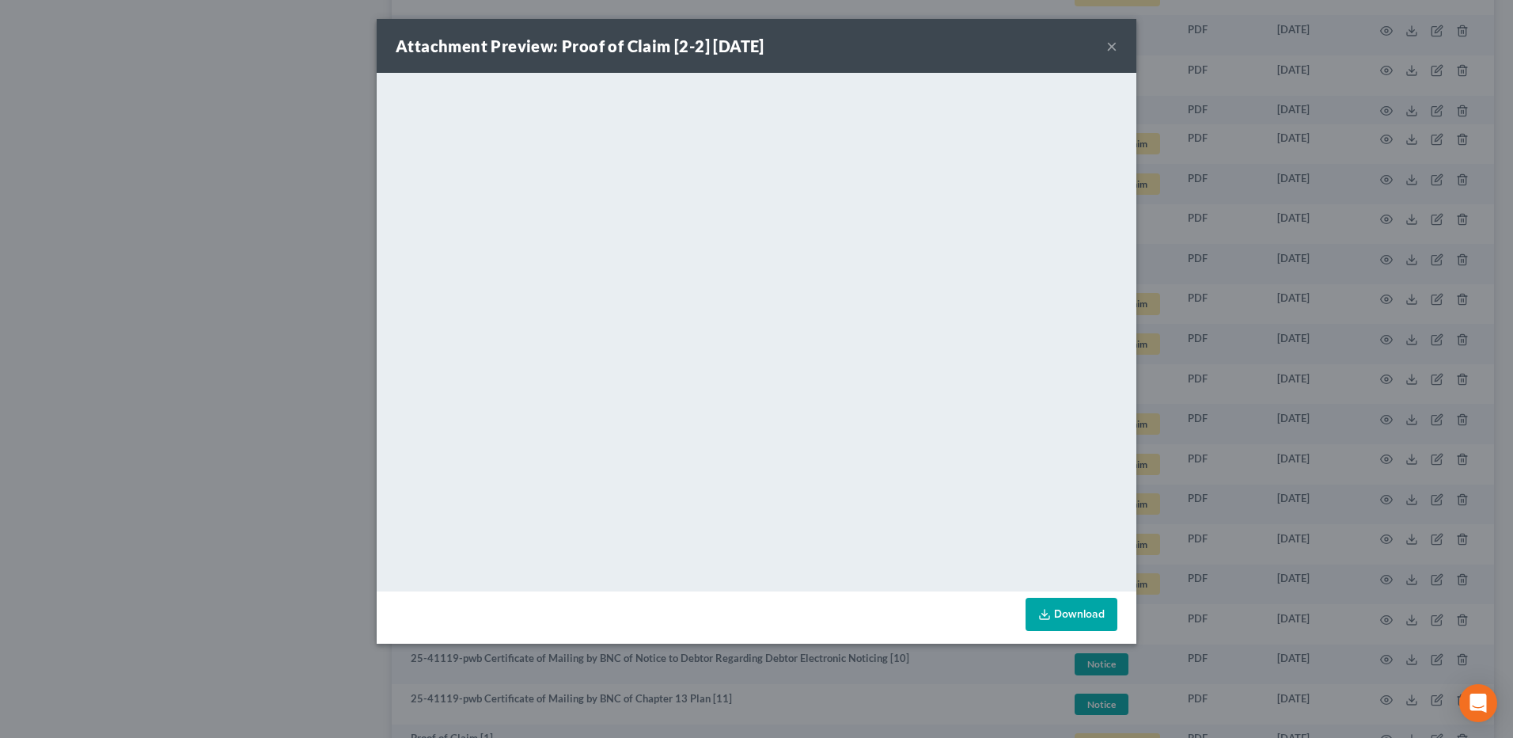
click at [1118, 52] on div "Attachment Preview: Proof of Claim [2-2] [DATE] ×" at bounding box center [757, 46] width 760 height 54
click at [1112, 47] on button "×" at bounding box center [1112, 45] width 11 height 19
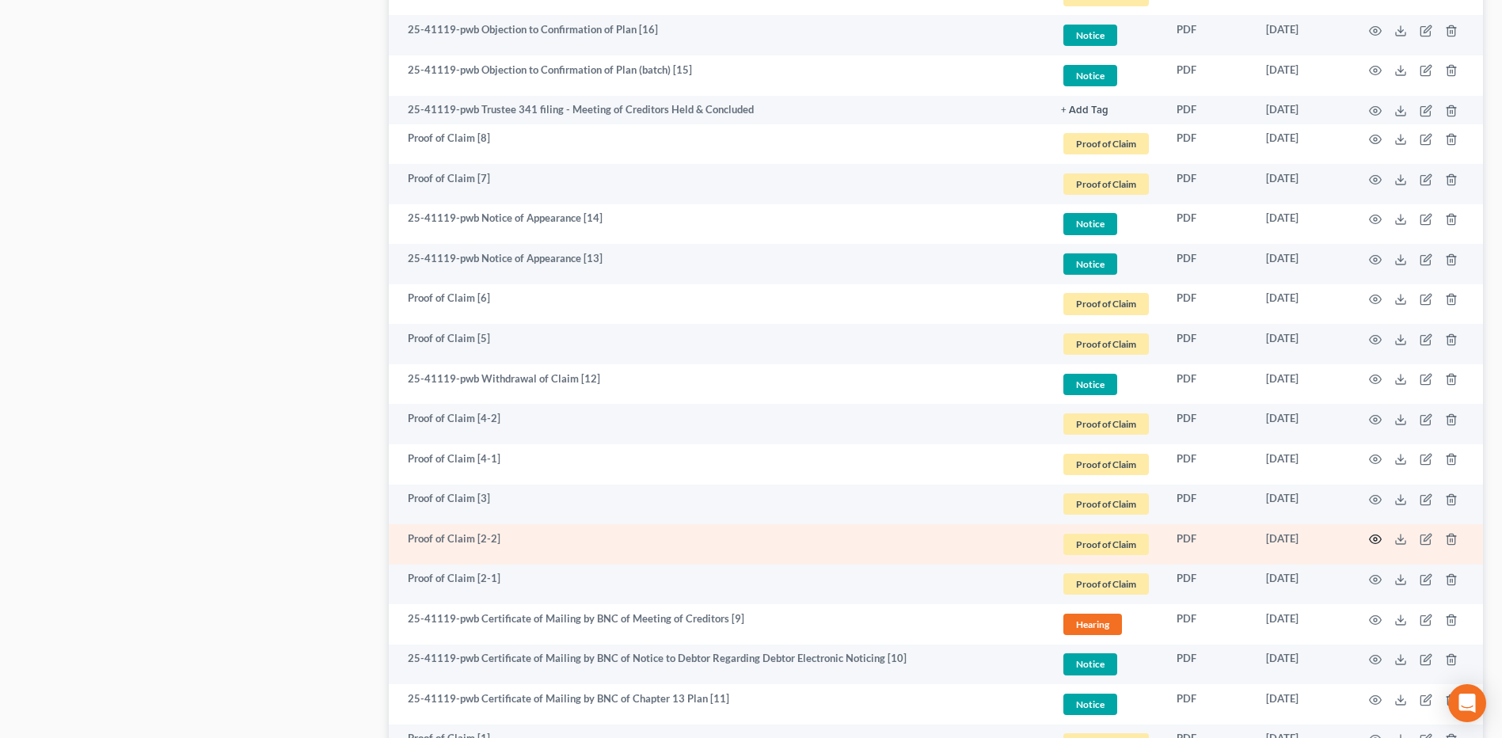
click at [1378, 538] on icon "button" at bounding box center [1375, 539] width 13 height 13
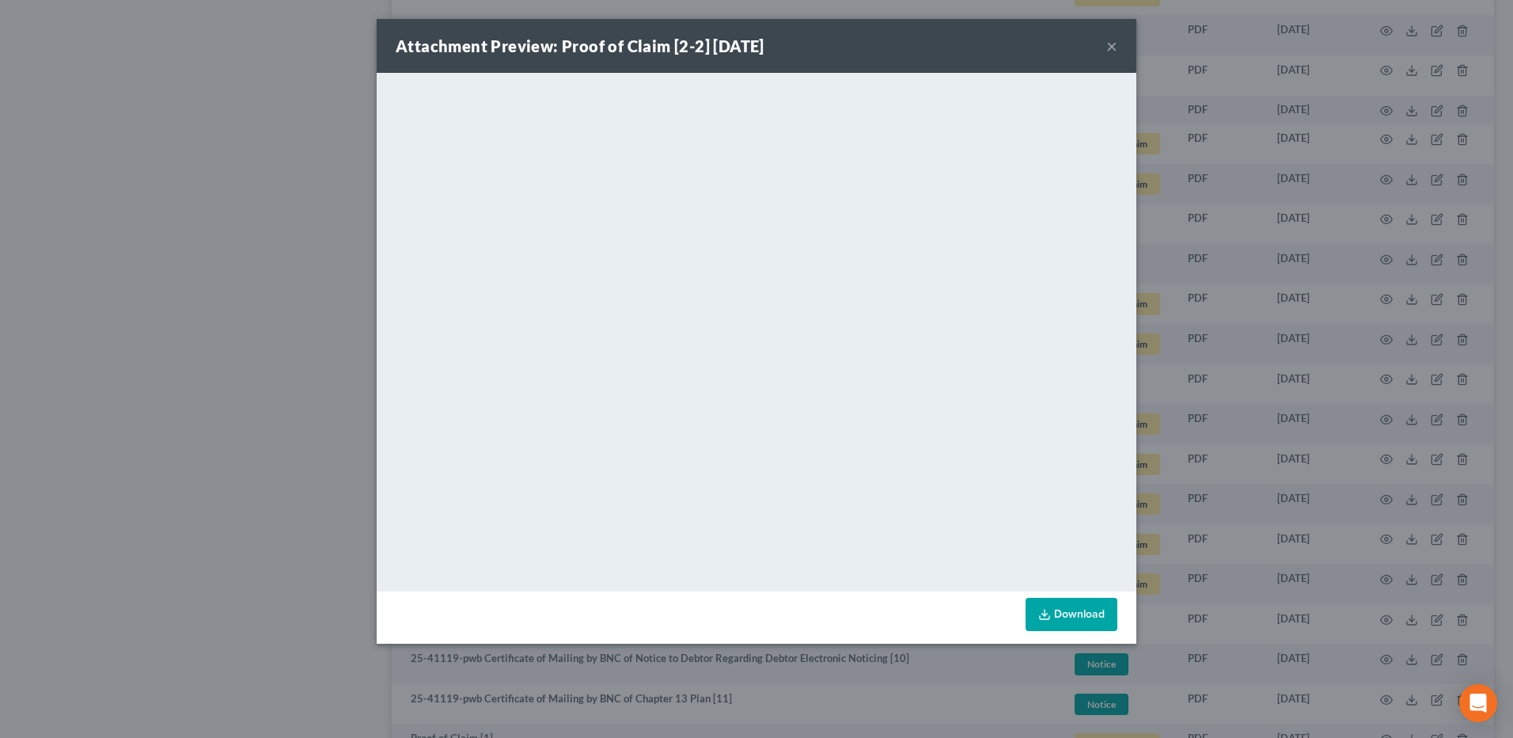
click at [1116, 47] on button "×" at bounding box center [1112, 45] width 11 height 19
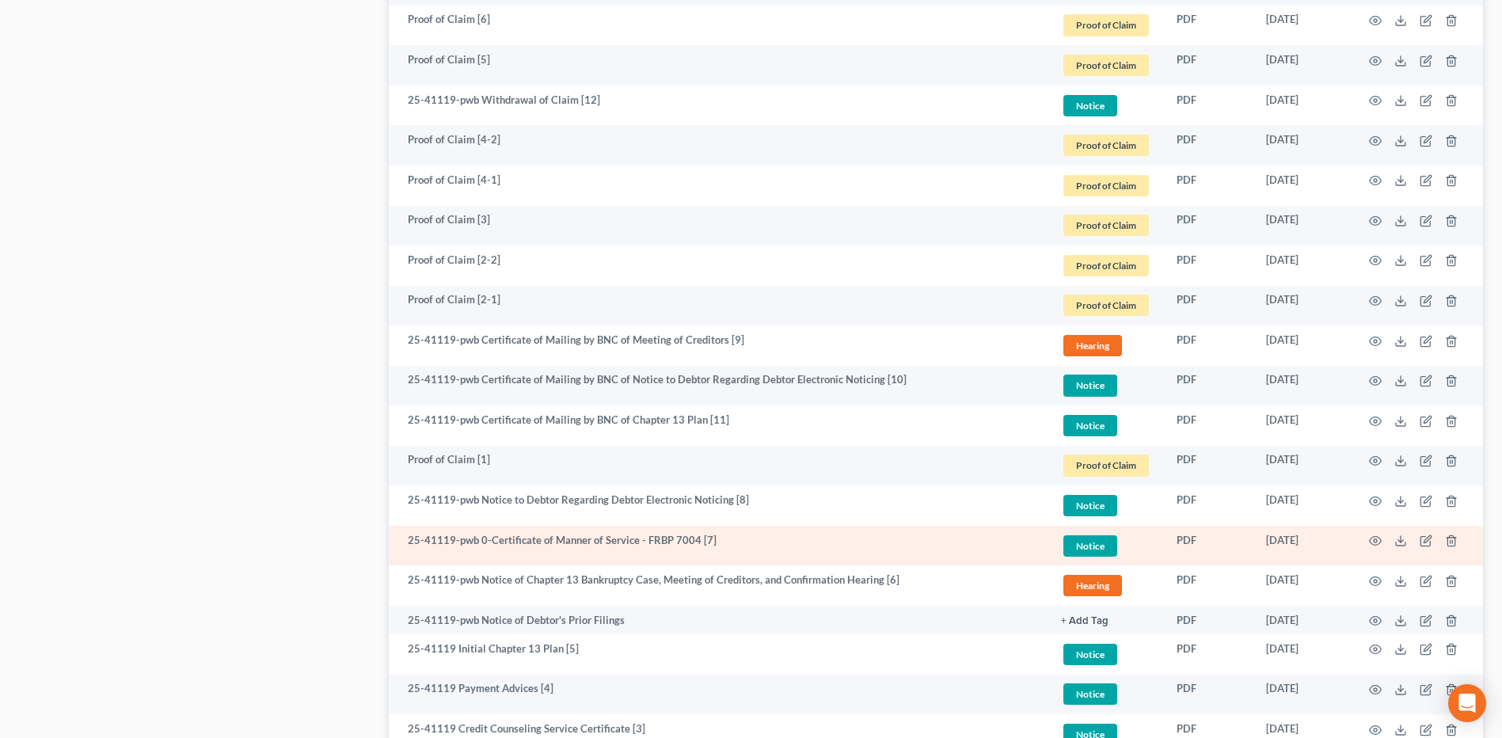
scroll to position [1583, 0]
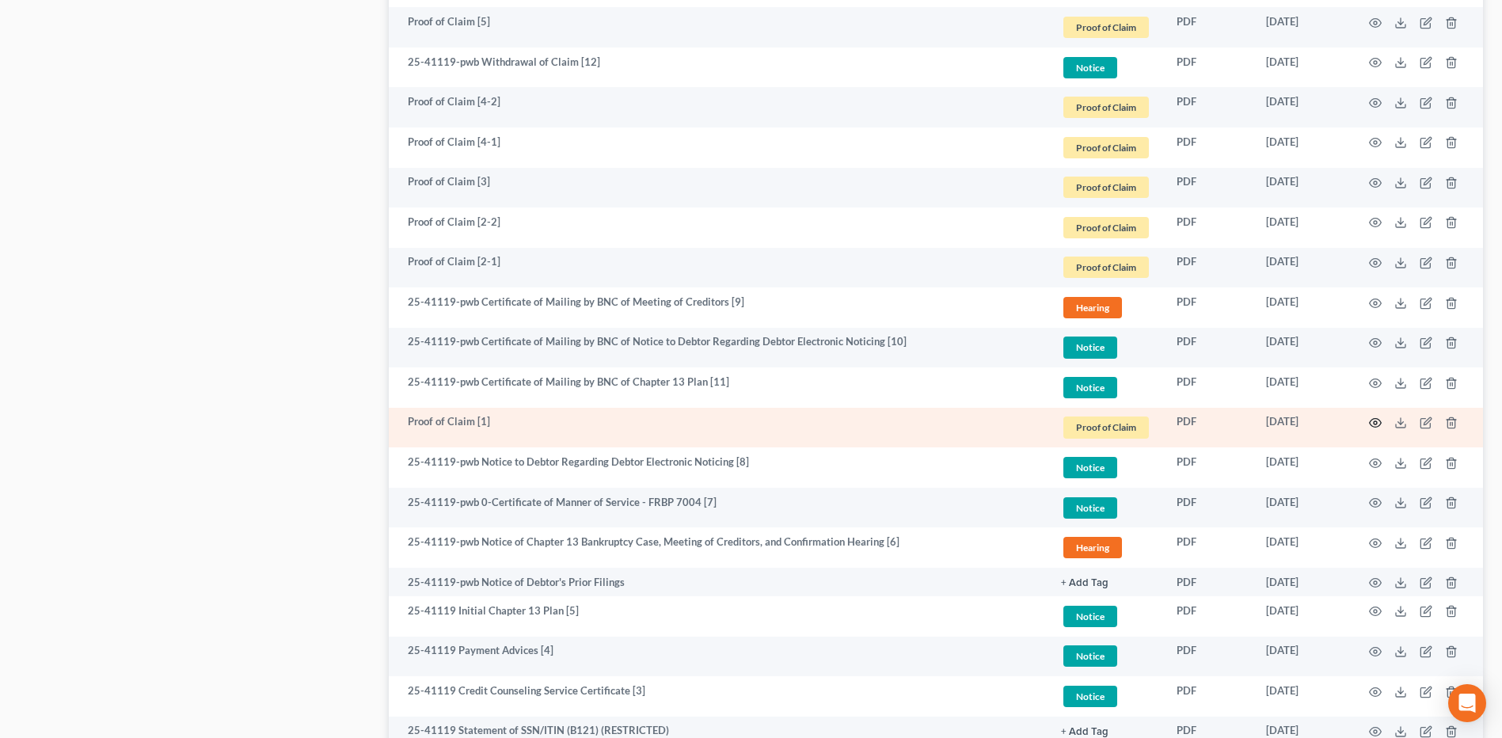
click at [1376, 423] on icon "button" at bounding box center [1375, 422] width 13 height 13
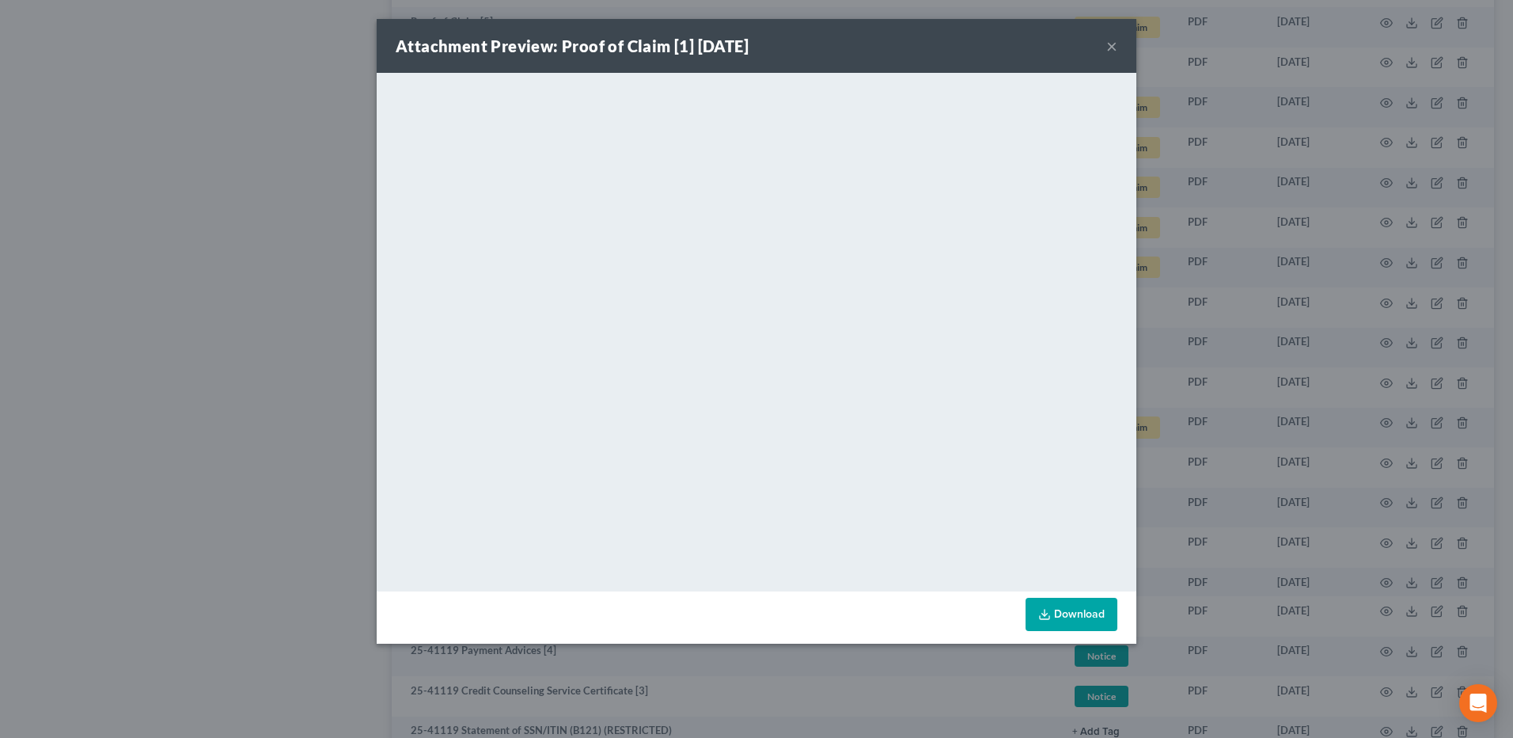
click at [1110, 50] on button "×" at bounding box center [1112, 45] width 11 height 19
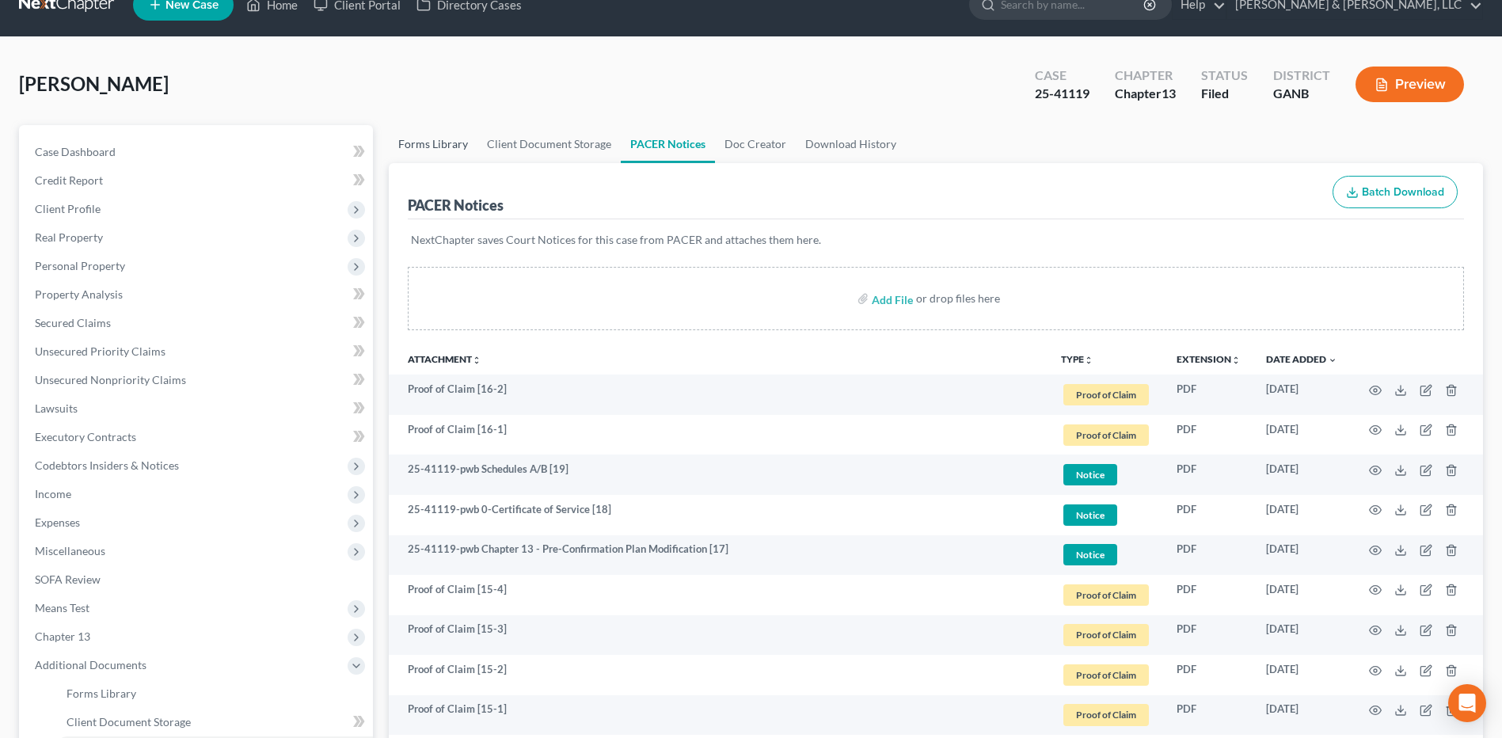
scroll to position [0, 0]
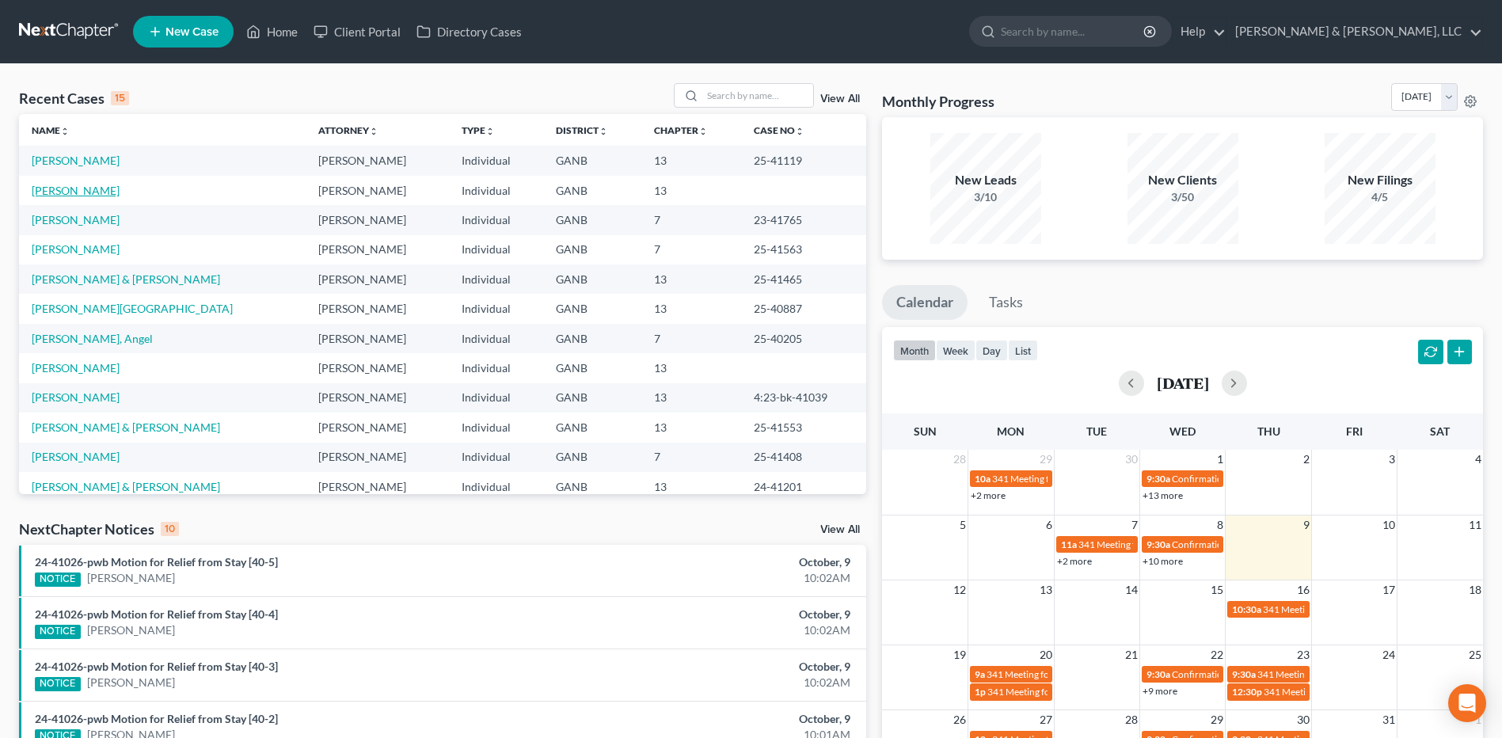
click at [95, 192] on link "[PERSON_NAME]" at bounding box center [76, 190] width 88 height 13
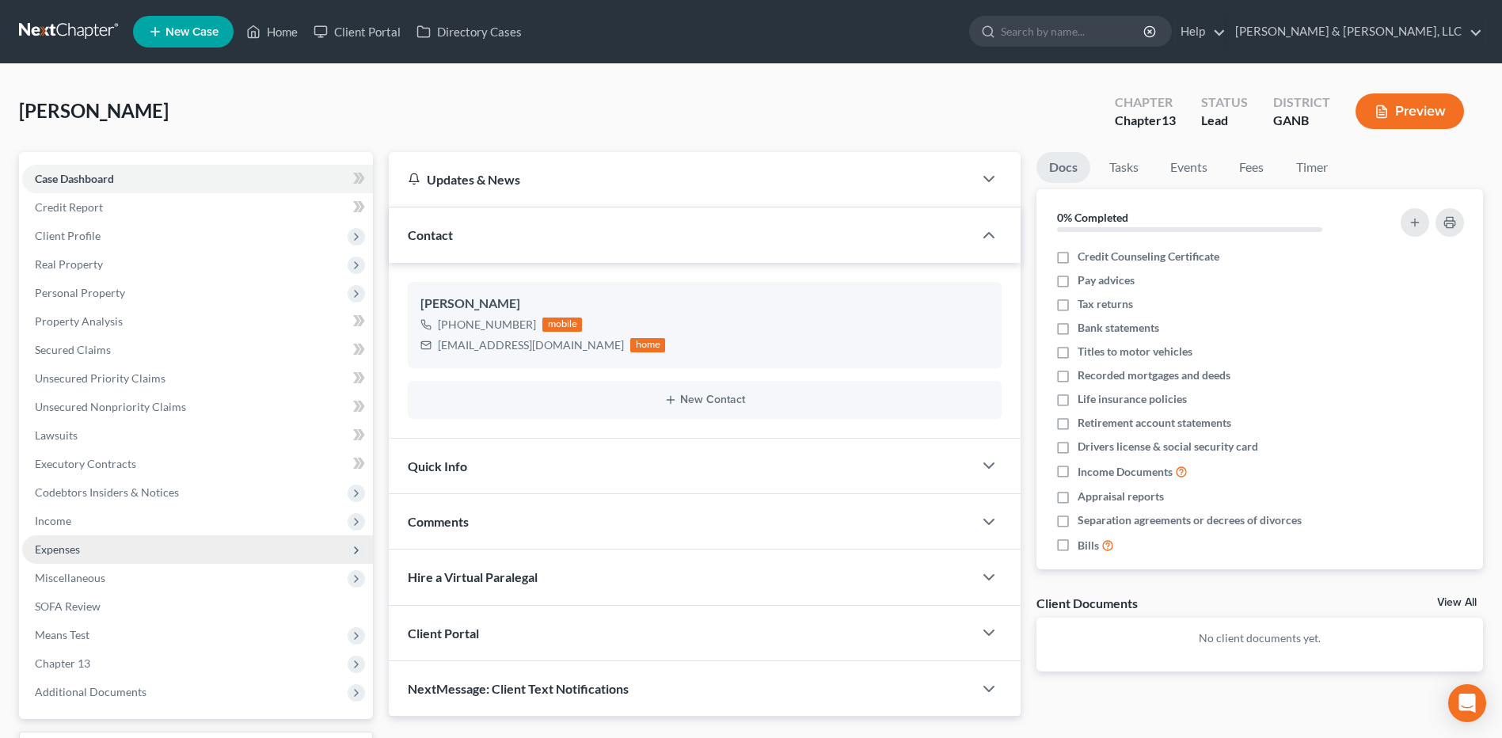
click at [83, 551] on span "Expenses" at bounding box center [197, 549] width 351 height 28
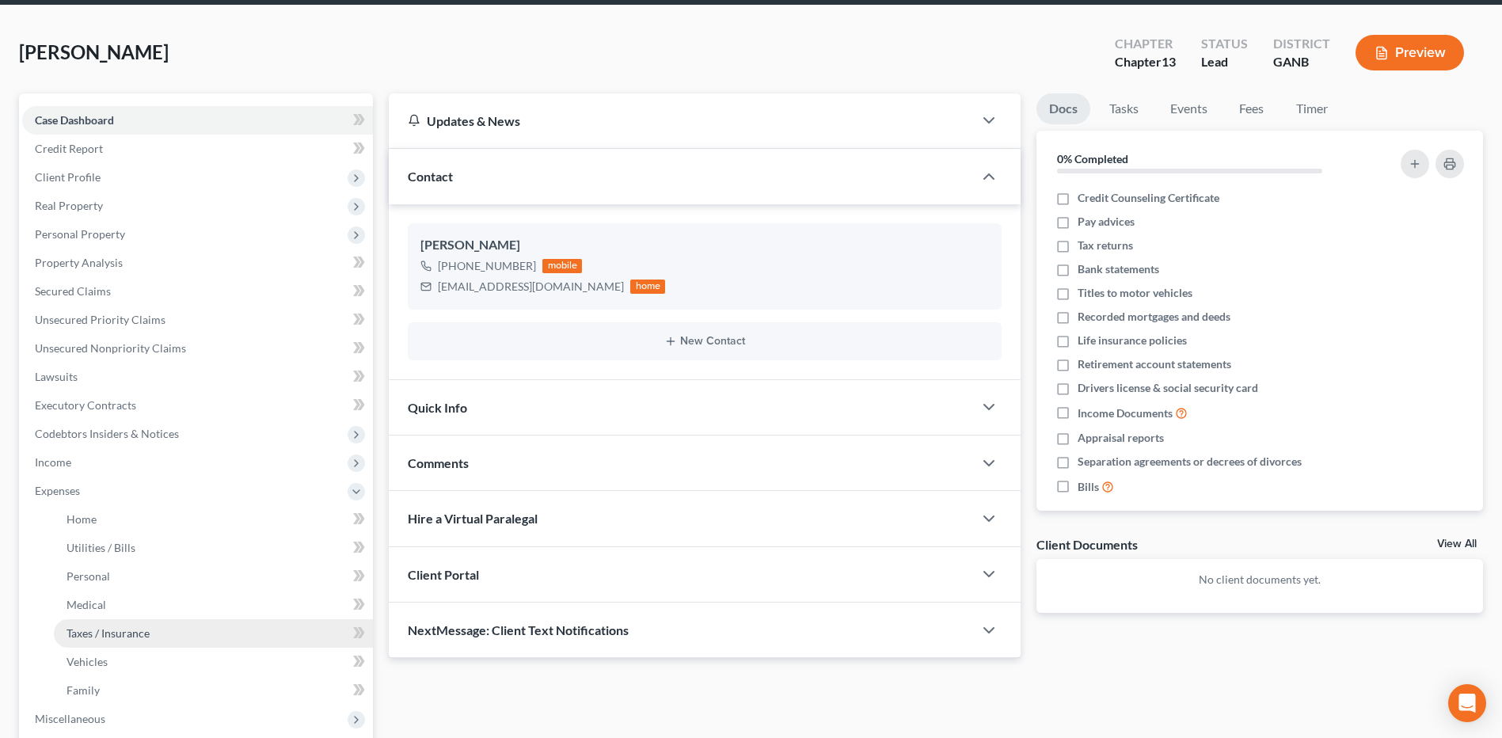
scroll to position [237, 0]
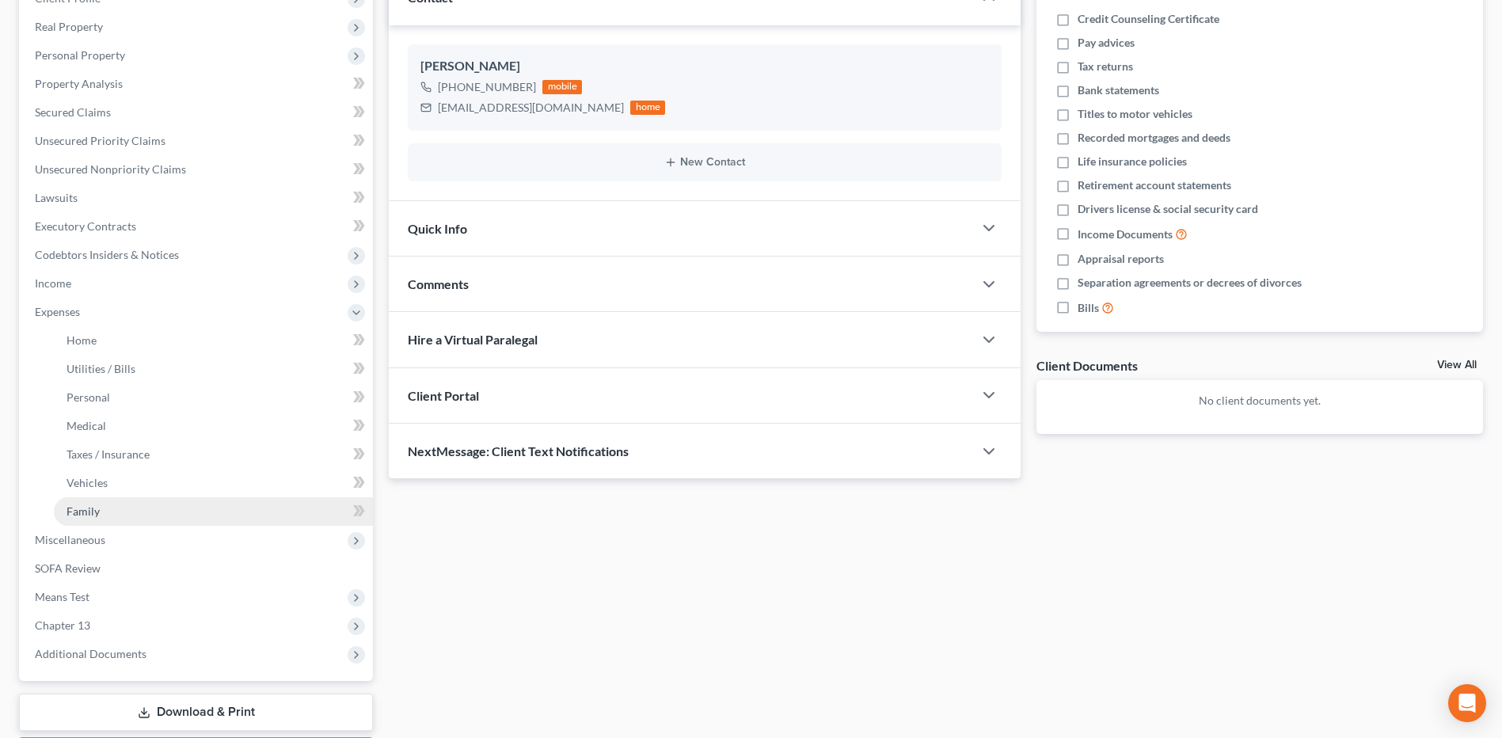
click at [128, 516] on link "Family" at bounding box center [213, 511] width 319 height 28
